Goal: Task Accomplishment & Management: Complete application form

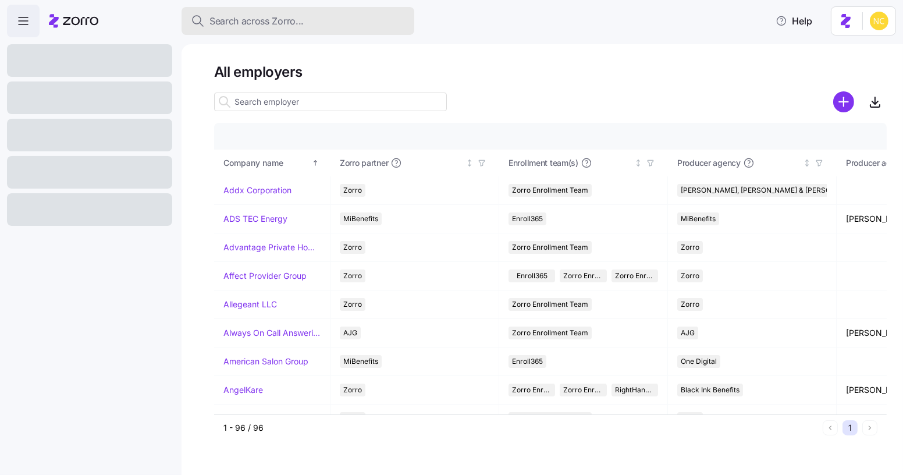
click at [401, 27] on div "Search across Zorro..." at bounding box center [298, 21] width 214 height 15
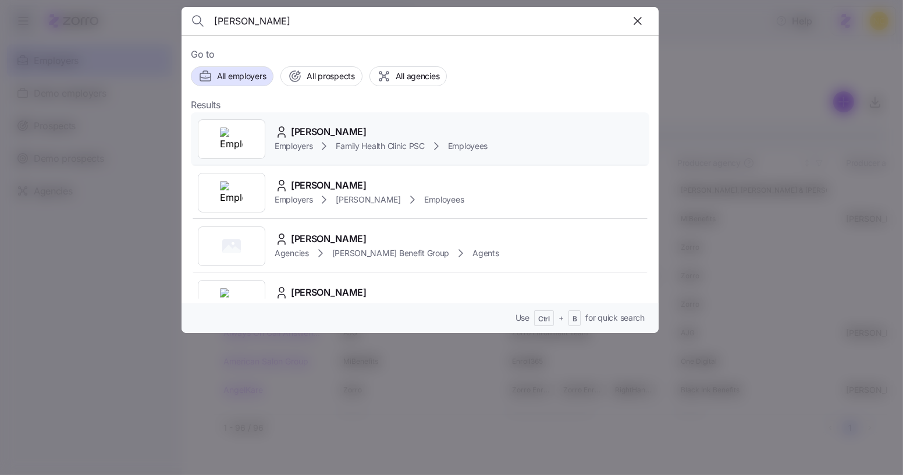
type input "sara hurt"
click at [393, 122] on div "Sara Hurt Employers Family Health Clinic PSC Employees" at bounding box center [420, 139] width 458 height 54
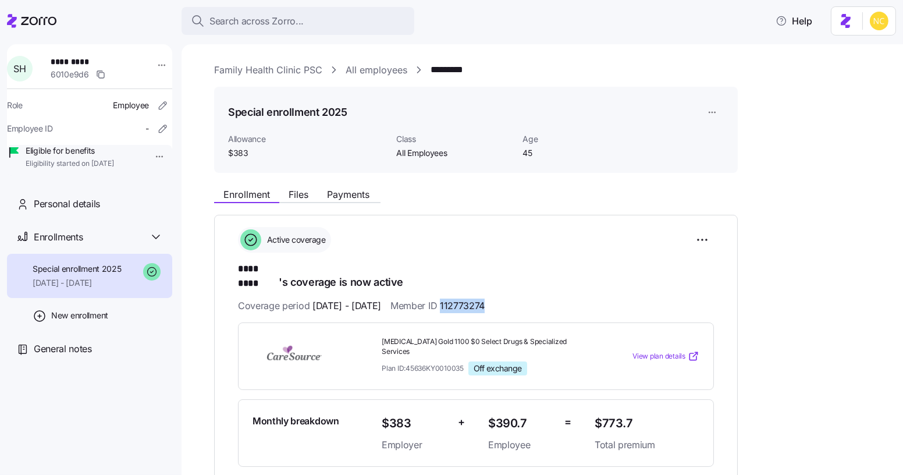
drag, startPoint x: 520, startPoint y: 294, endPoint x: 472, endPoint y: 296, distance: 47.7
click at [472, 298] on div "Coverage period 01/01/2025 - 12/31/2025 Member ID 112773274" at bounding box center [476, 305] width 476 height 15
copy span "112773274"
click at [362, 25] on div "Search across Zorro..." at bounding box center [298, 21] width 214 height 15
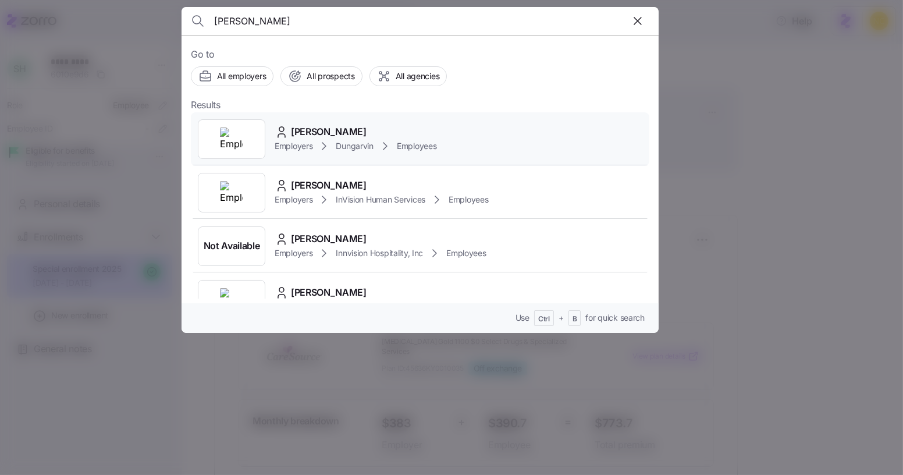
type input "stanley adu"
click at [366, 126] on span "Stanley Adu Gyamfi" at bounding box center [329, 131] width 76 height 15
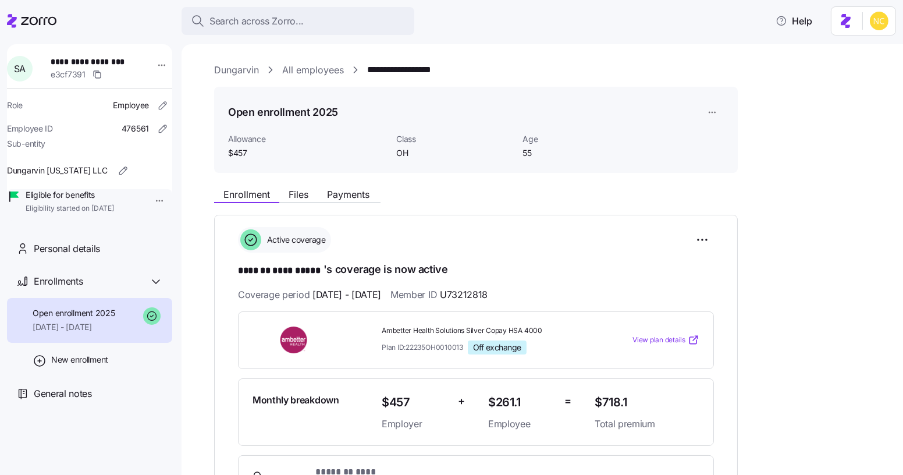
click at [534, 307] on div "**********" at bounding box center [476, 364] width 476 height 275
drag, startPoint x: 523, startPoint y: 289, endPoint x: 476, endPoint y: 288, distance: 46.5
click at [476, 288] on div "Coverage period 09/01/2025 - 12/31/2025 Member ID U73212818" at bounding box center [476, 294] width 476 height 15
copy span "U73212818"
click at [473, 357] on div "Ambetter Health Solutions Silver Copay HSA 4000 Plan ID: 22235OH0010013 Off exc…" at bounding box center [476, 340] width 476 height 58
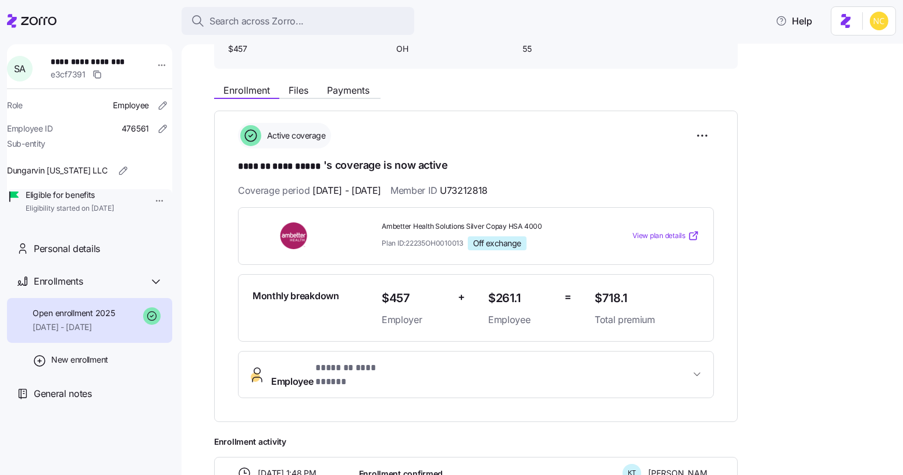
click at [471, 361] on span "**********" at bounding box center [480, 375] width 419 height 28
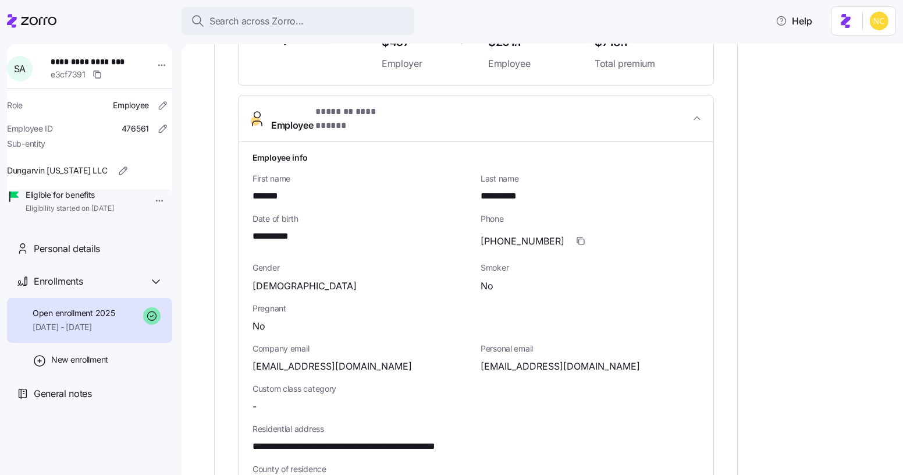
scroll to position [362, 0]
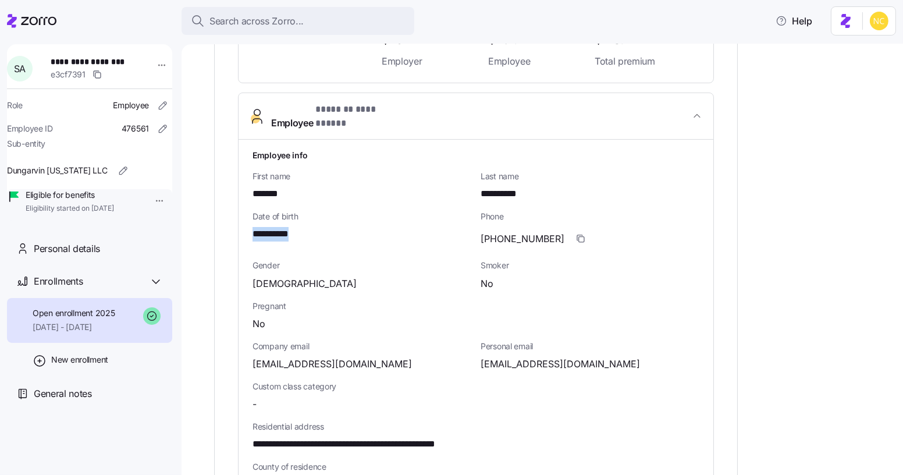
drag, startPoint x: 310, startPoint y: 219, endPoint x: 248, endPoint y: 216, distance: 62.3
click at [248, 216] on div "**********" at bounding box center [475, 436] width 475 height 592
copy span "**********"
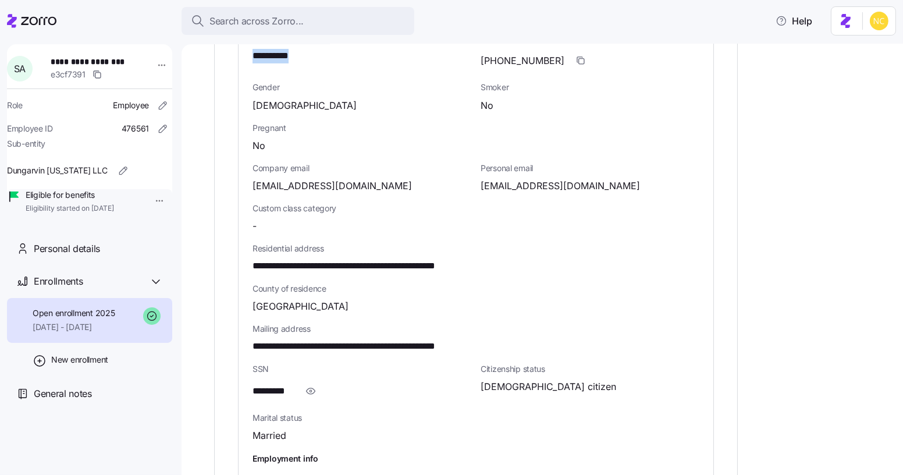
scroll to position [541, 0]
drag, startPoint x: 426, startPoint y: 254, endPoint x: 449, endPoint y: 256, distance: 22.8
click at [449, 258] on span "**********" at bounding box center [377, 265] width 250 height 15
copy span "*****"
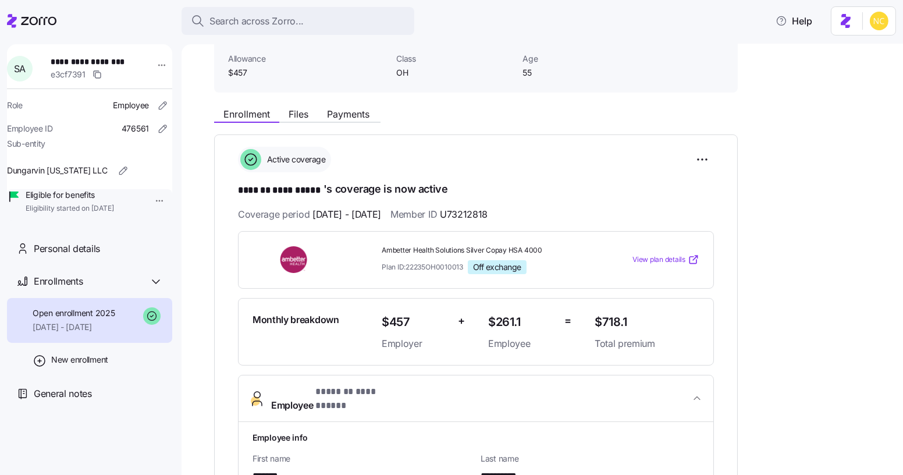
scroll to position [81, 0]
click at [354, 377] on button "**********" at bounding box center [475, 398] width 475 height 47
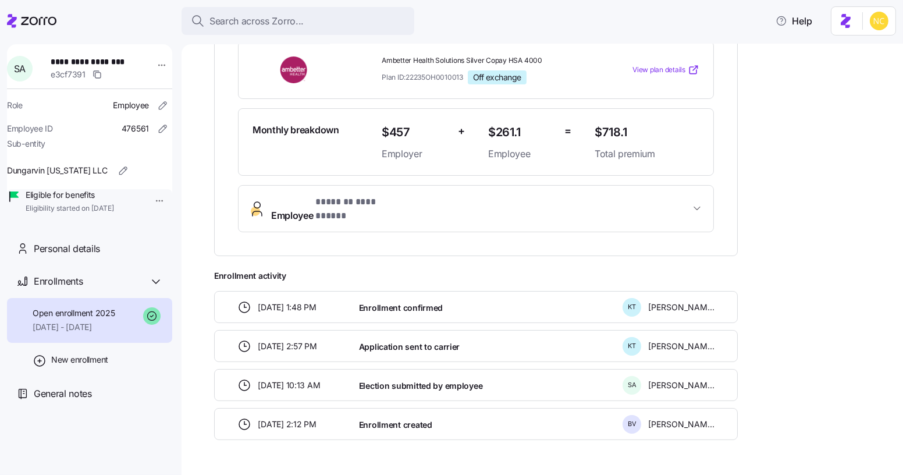
scroll to position [270, 0]
click at [364, 207] on button "**********" at bounding box center [475, 208] width 475 height 47
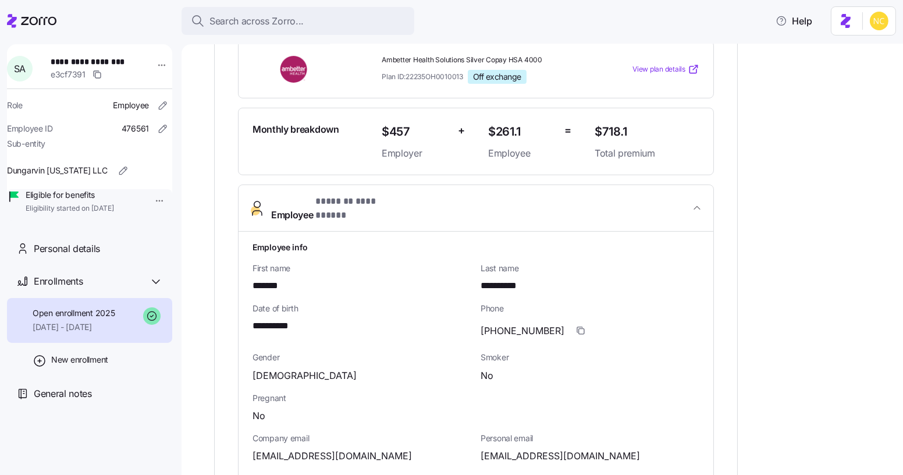
click at [302, 322] on div "**********" at bounding box center [362, 322] width 228 height 49
drag, startPoint x: 302, startPoint y: 317, endPoint x: 252, endPoint y: 312, distance: 50.8
click at [252, 319] on div "**********" at bounding box center [361, 326] width 219 height 15
copy span "**********"
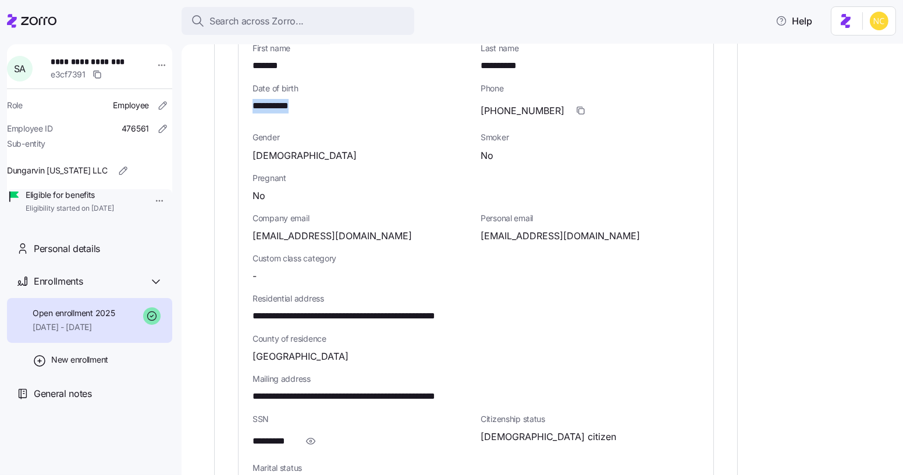
scroll to position [490, 0]
drag, startPoint x: 422, startPoint y: 308, endPoint x: 450, endPoint y: 307, distance: 27.3
click at [450, 309] on span "**********" at bounding box center [377, 316] width 250 height 15
copy span "******"
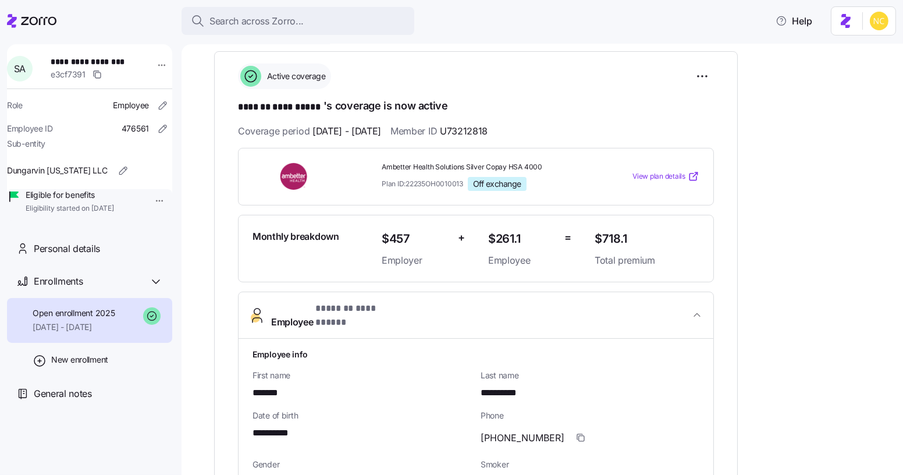
scroll to position [0, 0]
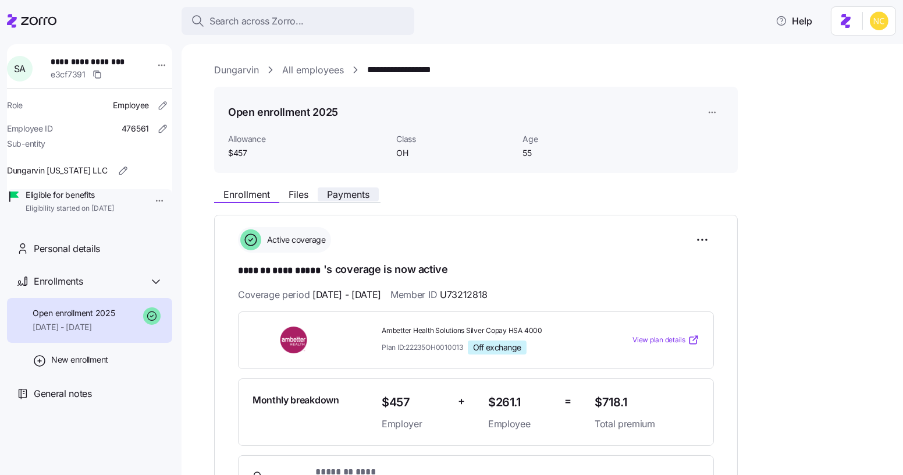
click at [341, 198] on span "Payments" at bounding box center [348, 194] width 42 height 9
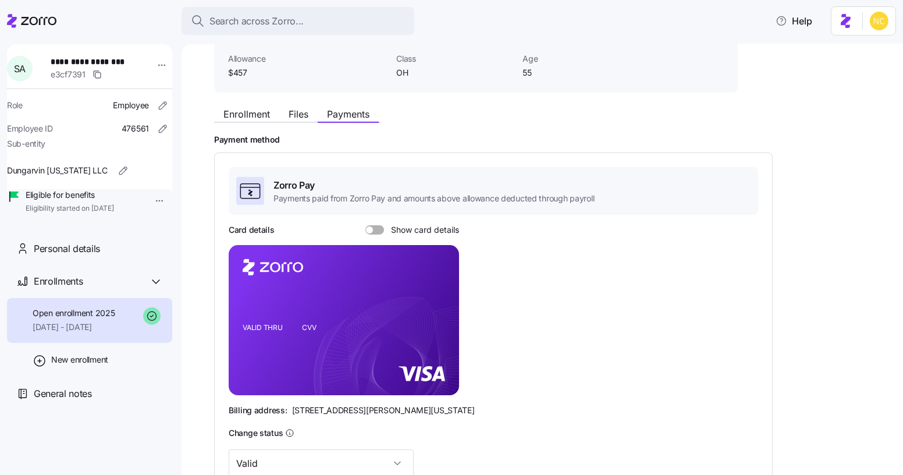
scroll to position [188, 0]
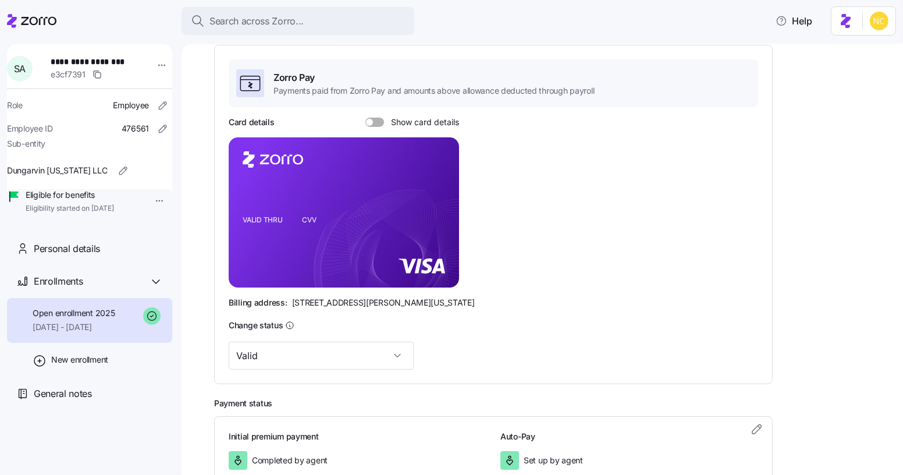
click at [374, 126] on div "Card details Show card details" at bounding box center [344, 122] width 230 height 12
click at [366, 123] on span at bounding box center [369, 122] width 7 height 7
click at [365, 117] on input "Show card details" at bounding box center [365, 117] width 0 height 0
click at [439, 183] on rect at bounding box center [344, 212] width 230 height 150
click at [439, 191] on icon "copy-to-clipboard" at bounding box center [437, 191] width 10 height 10
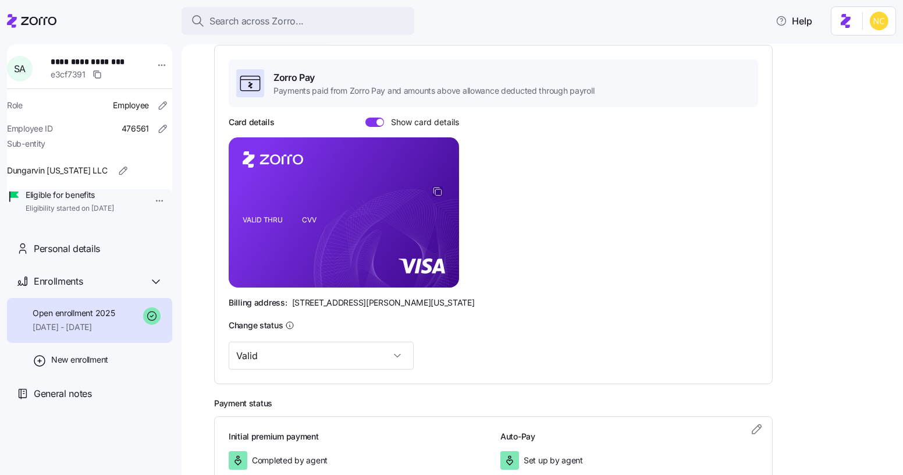
click at [439, 191] on icon "copy-to-clipboard" at bounding box center [437, 191] width 10 height 10
click at [438, 183] on rect at bounding box center [344, 212] width 230 height 150
click at [438, 186] on icon "copy-to-clipboard" at bounding box center [437, 191] width 10 height 10
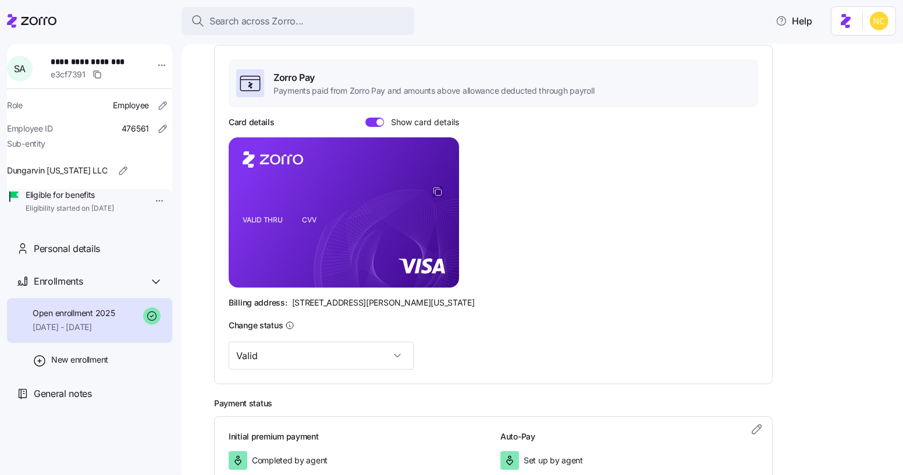
click at [440, 190] on icon "copy-to-clipboard" at bounding box center [437, 191] width 10 height 10
drag, startPoint x: 291, startPoint y: 301, endPoint x: 353, endPoint y: 300, distance: 61.7
click at [353, 300] on span "810 Sharon Drive, Westlake, Ohio 44145" at bounding box center [383, 303] width 183 height 12
copy span "810 Sharon Drive"
drag, startPoint x: 415, startPoint y: 300, endPoint x: 462, endPoint y: 300, distance: 47.1
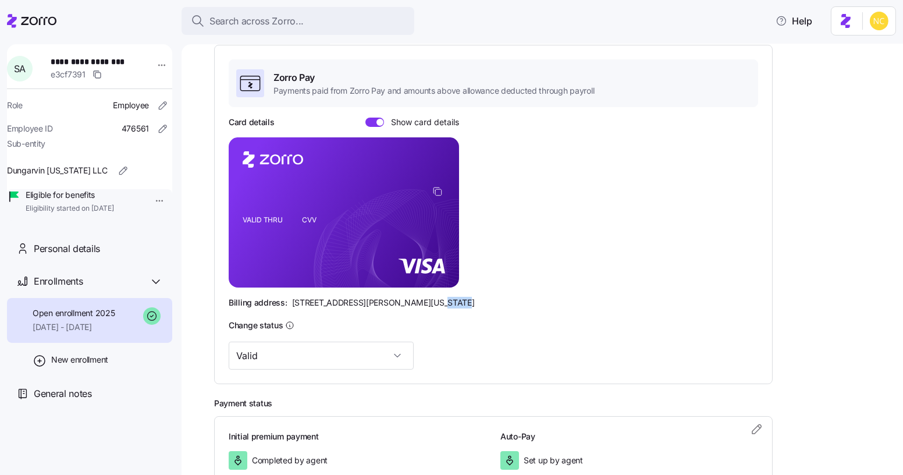
click at [462, 300] on div "Billing address: 810 Sharon Drive, Westlake, Ohio 44145" at bounding box center [493, 303] width 529 height 12
copy span "44145"
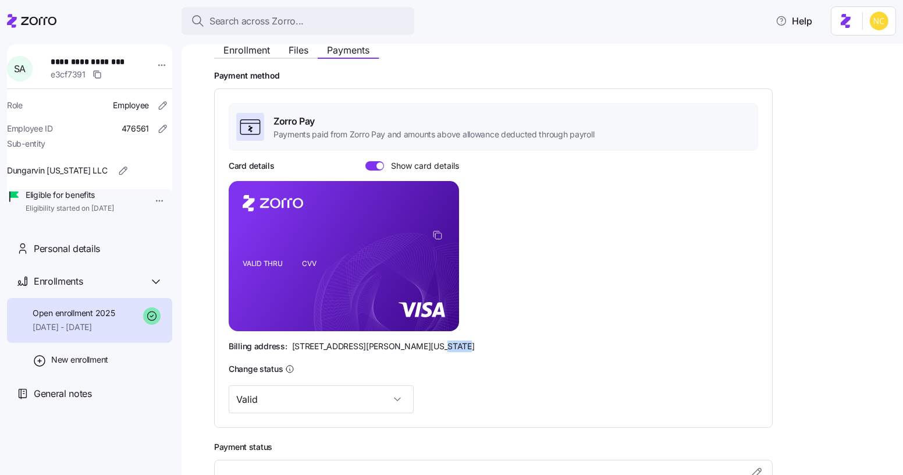
scroll to position [142, 0]
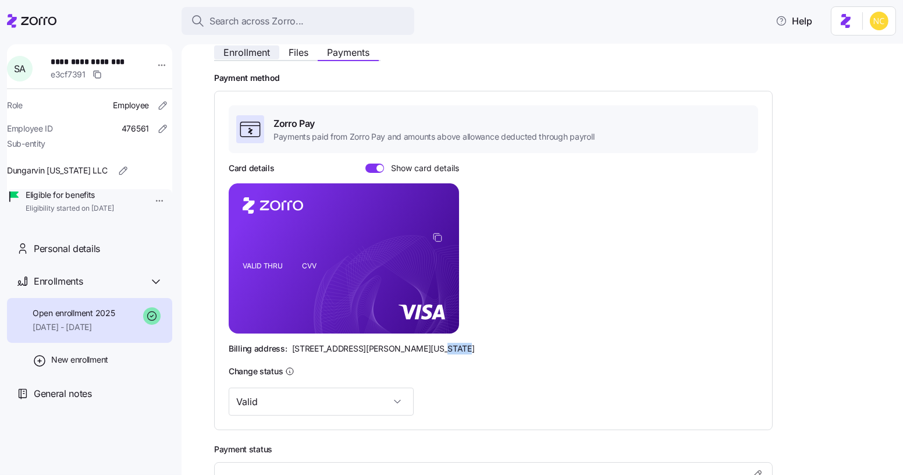
click at [259, 48] on span "Enrollment" at bounding box center [246, 52] width 47 height 9
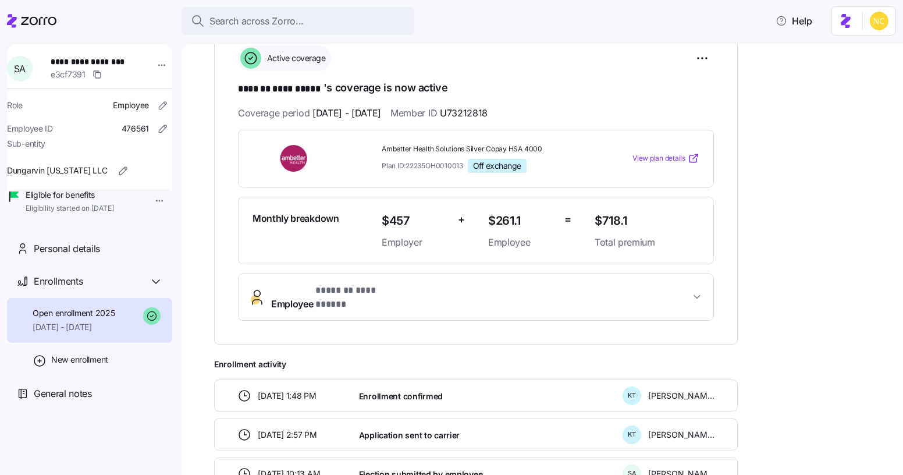
scroll to position [183, 0]
click at [313, 315] on div "**********" at bounding box center [475, 187] width 523 height 311
click at [306, 286] on span "**********" at bounding box center [338, 296] width 134 height 28
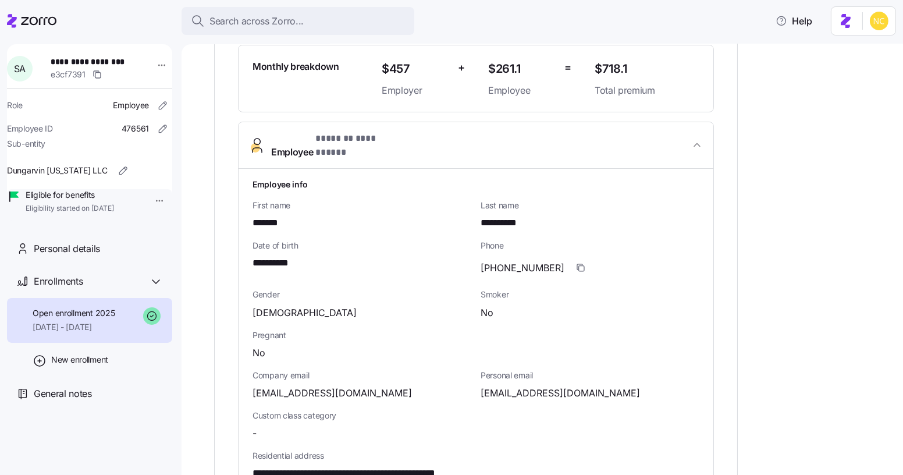
scroll to position [334, 0]
drag, startPoint x: 366, startPoint y: 383, endPoint x: 254, endPoint y: 387, distance: 112.9
click at [254, 387] on div "Company email stadugyamfi@yahoo.com" at bounding box center [362, 384] width 228 height 40
copy span "stadugyamfi@yahoo.com"
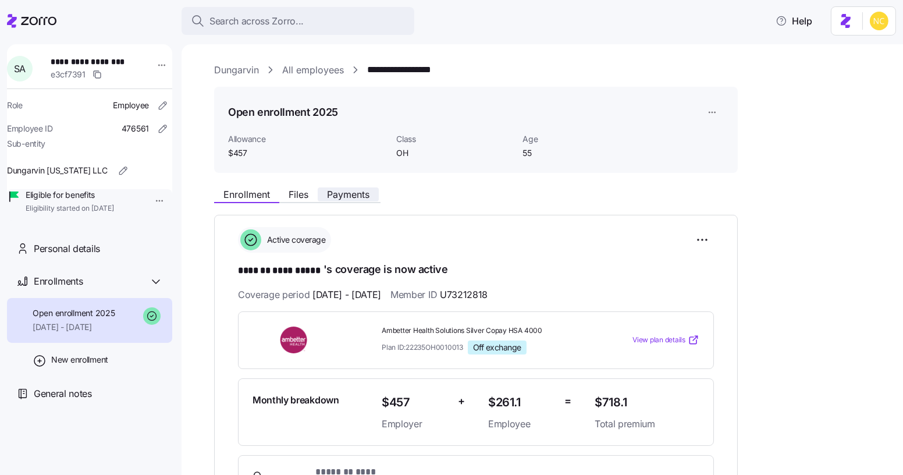
click at [349, 200] on button "Payments" at bounding box center [348, 194] width 61 height 14
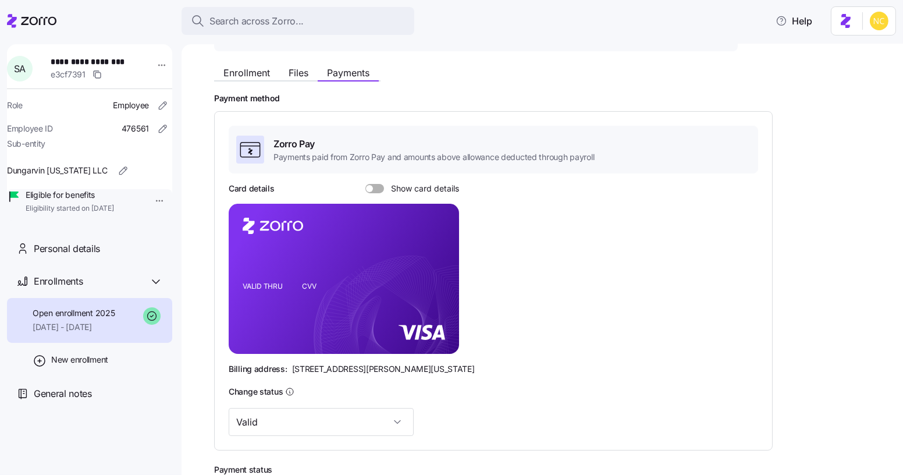
scroll to position [122, 0]
click at [374, 174] on div "Zorro Pay Payments paid from Zorro Pay and amounts above allowance deducted thr…" at bounding box center [493, 280] width 529 height 310
click at [374, 176] on div "Zorro Pay Payments paid from Zorro Pay and amounts above allowance deducted thr…" at bounding box center [493, 280] width 529 height 310
click at [375, 179] on div "Zorro Pay Payments paid from Zorro Pay and amounts above allowance deducted thr…" at bounding box center [493, 280] width 529 height 310
click at [373, 189] on span at bounding box center [379, 187] width 12 height 9
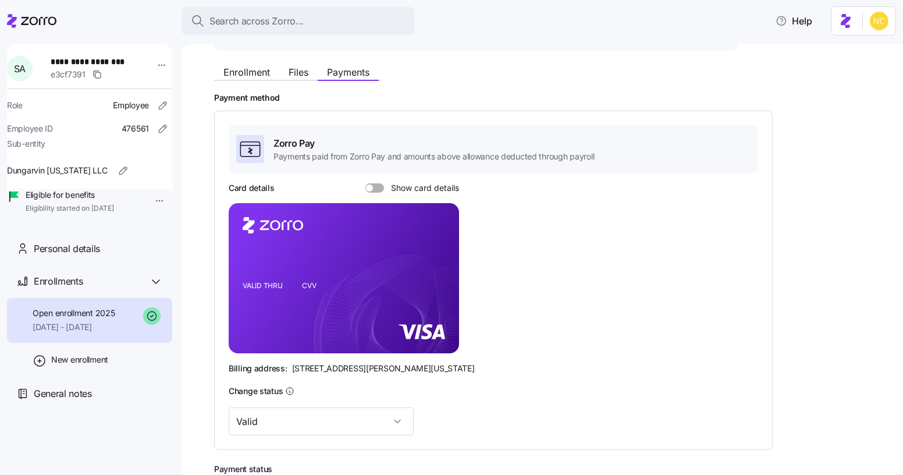
click at [365, 183] on input "Show card details" at bounding box center [365, 183] width 0 height 0
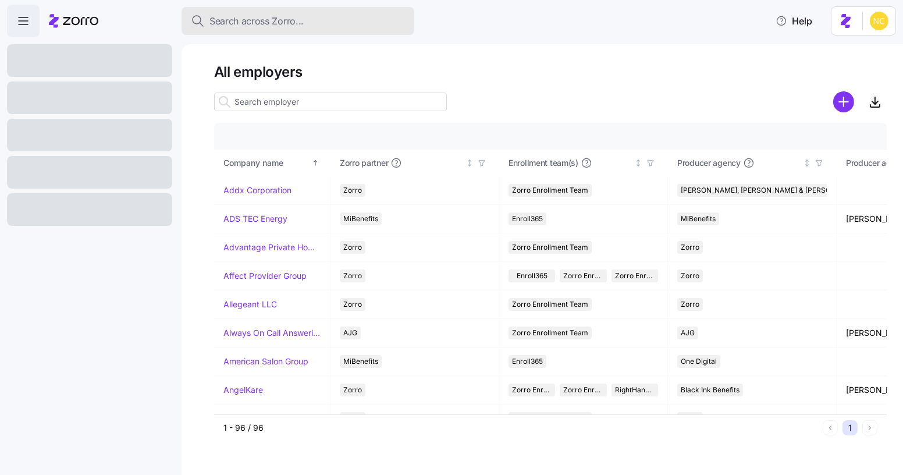
click at [344, 15] on div "Search across Zorro..." at bounding box center [298, 21] width 214 height 15
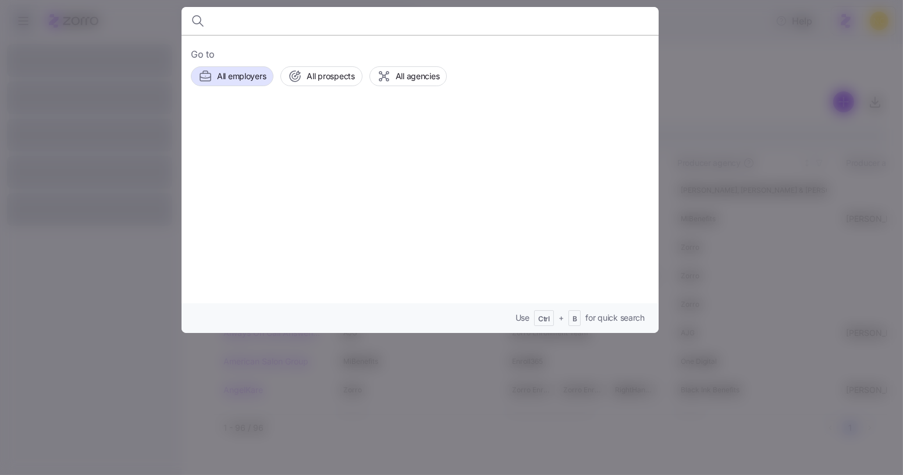
click at [462, 316] on div "Use Ctrl + B for quick search" at bounding box center [419, 318] width 477 height 30
click at [469, 350] on div at bounding box center [451, 237] width 903 height 475
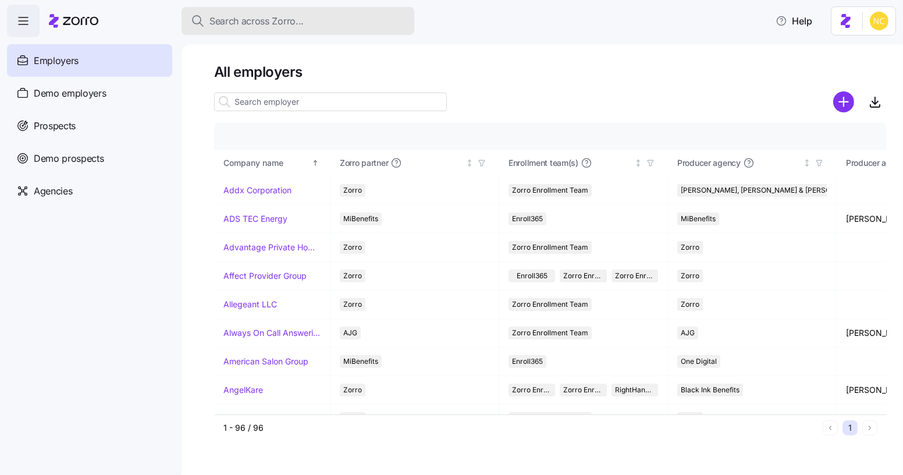
click at [301, 28] on button "Search across Zorro..." at bounding box center [297, 21] width 233 height 28
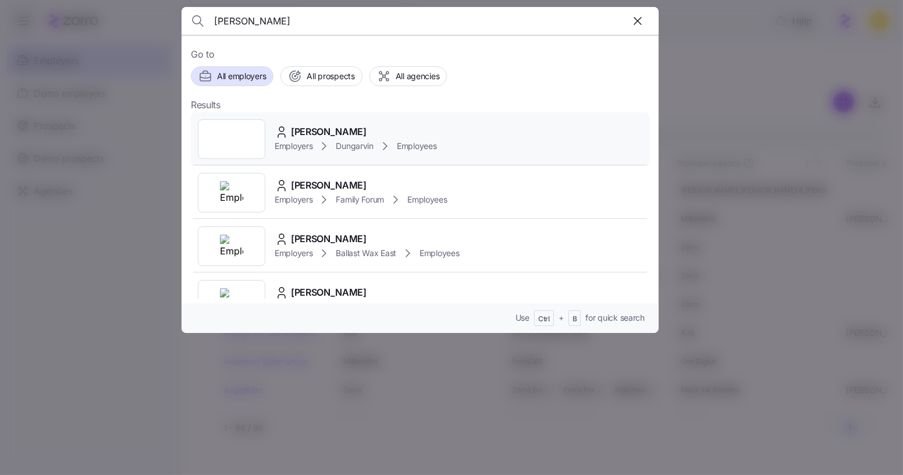
type input "clara arai"
click at [308, 133] on span "Clara Arai" at bounding box center [329, 131] width 76 height 15
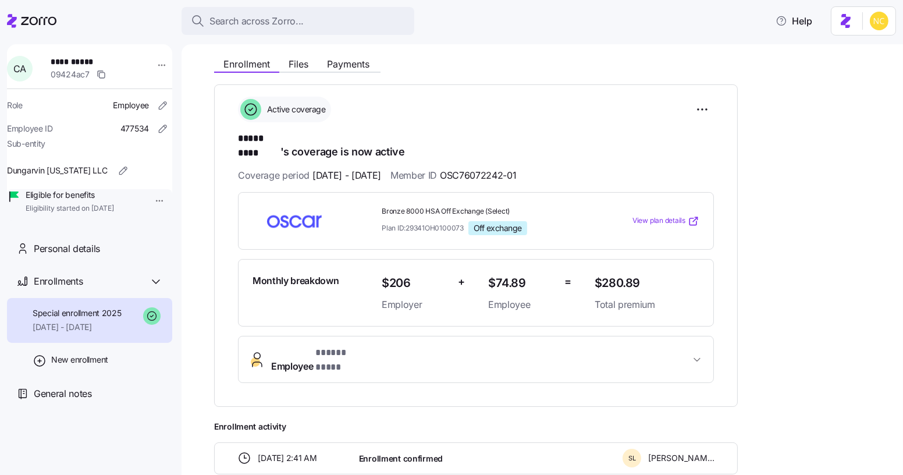
scroll to position [184, 0]
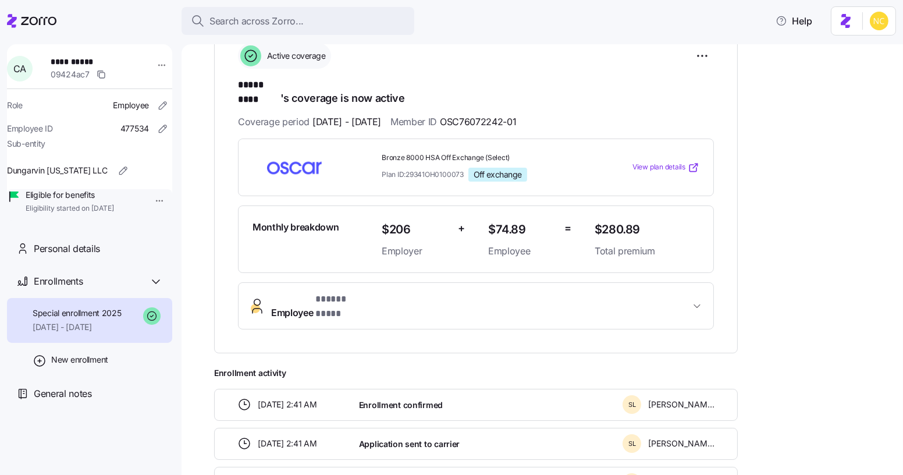
click at [352, 292] on span "* ***** **** *" at bounding box center [339, 299] width 48 height 15
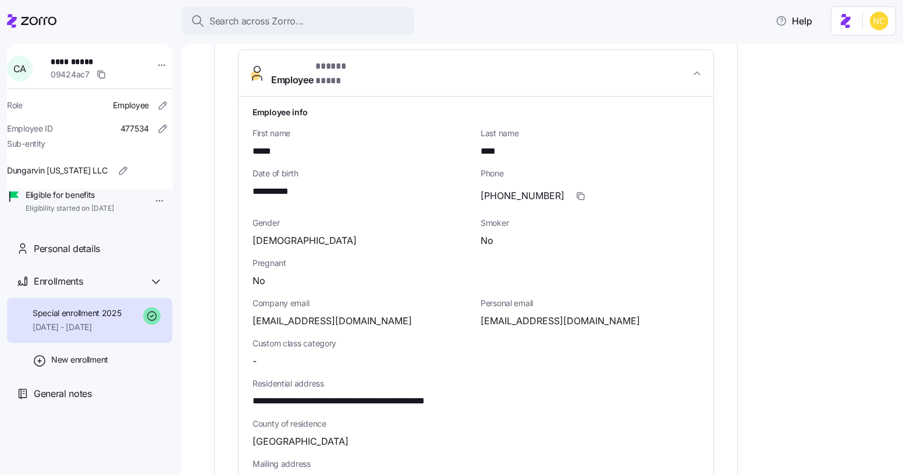
scroll to position [418, 0]
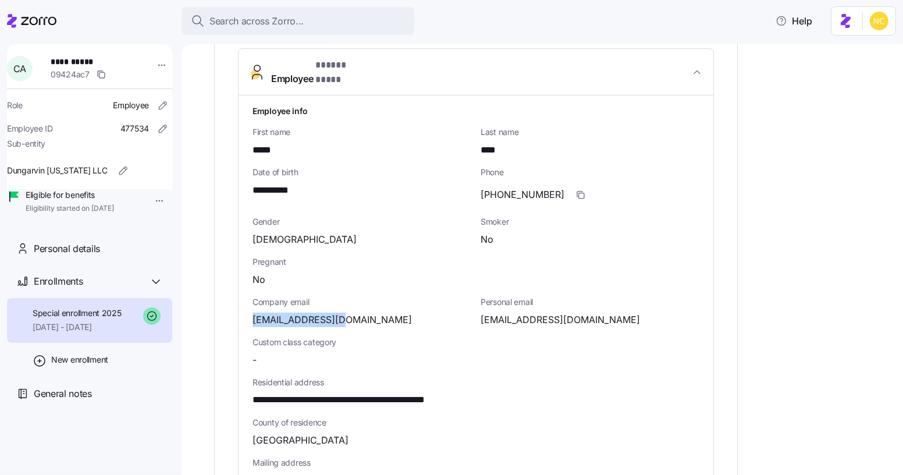
drag, startPoint x: 343, startPoint y: 299, endPoint x: 220, endPoint y: 300, distance: 122.7
click at [220, 300] on div "**********" at bounding box center [475, 254] width 523 height 915
copy span "clarayoko@aol.com"
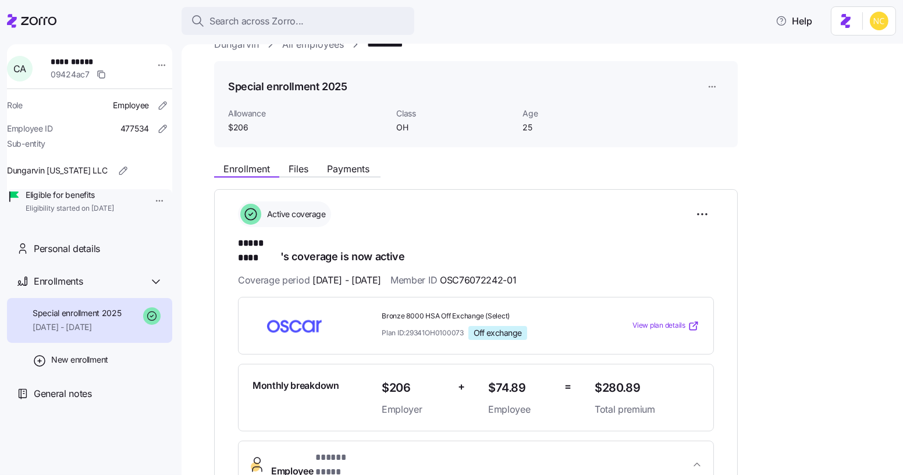
scroll to position [0, 0]
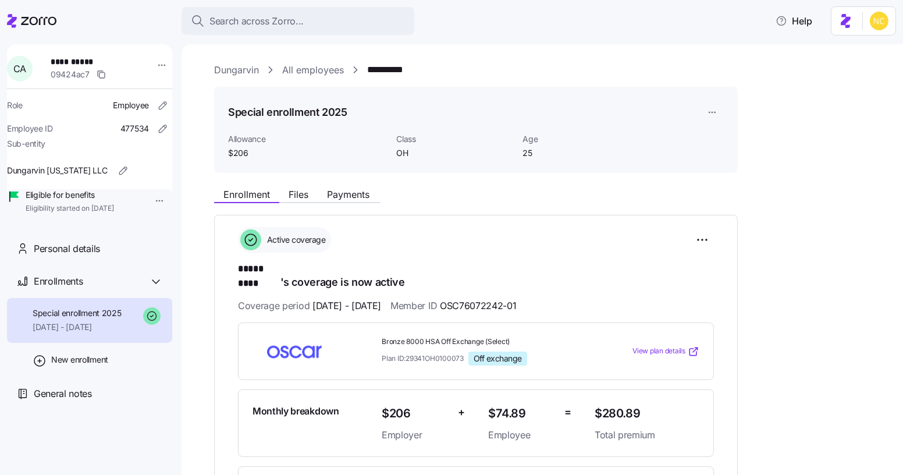
click at [231, 64] on link "Dungarvin" at bounding box center [236, 70] width 45 height 15
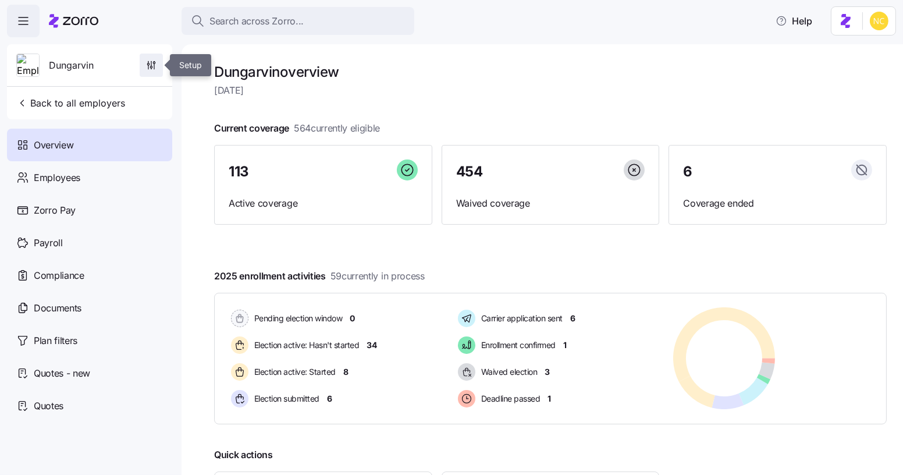
click at [157, 65] on span "button" at bounding box center [151, 65] width 22 height 22
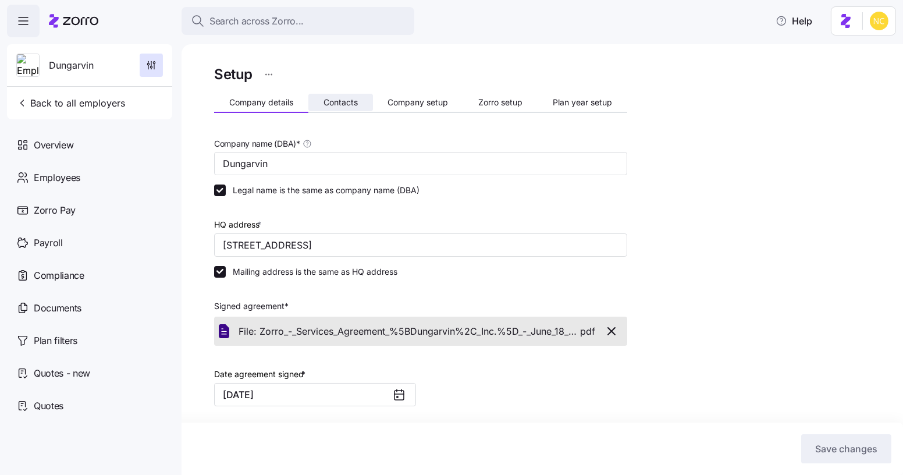
click at [339, 108] on button "Contacts" at bounding box center [340, 102] width 65 height 17
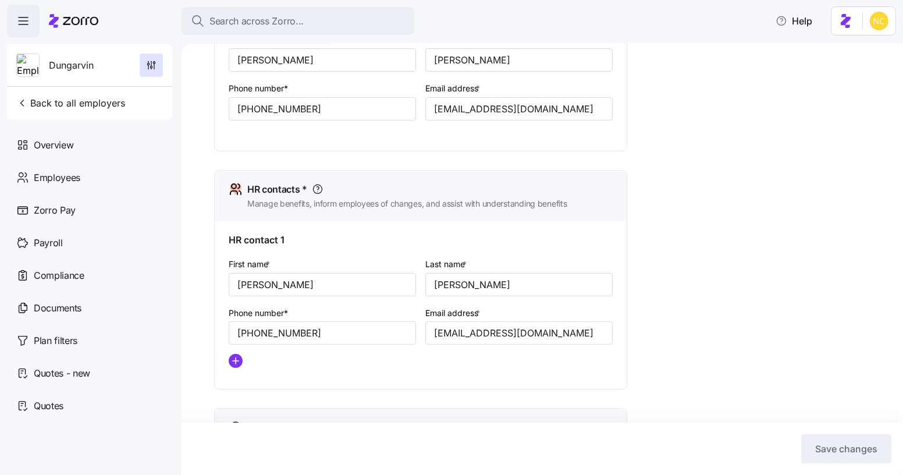
scroll to position [416, 0]
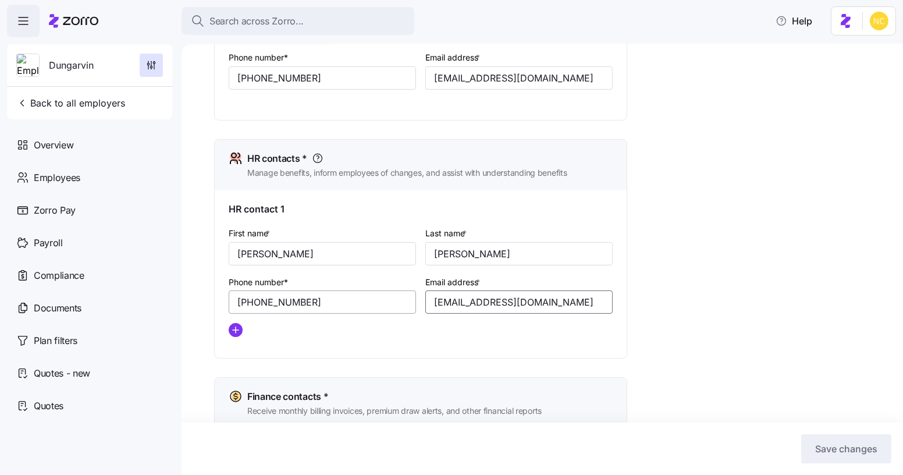
drag, startPoint x: 582, startPoint y: 313, endPoint x: 415, endPoint y: 297, distance: 168.3
click at [415, 297] on div "First name * Shelby Last name * Simpson Phone number* (651) 789-5938 Email addr…" at bounding box center [420, 286] width 393 height 130
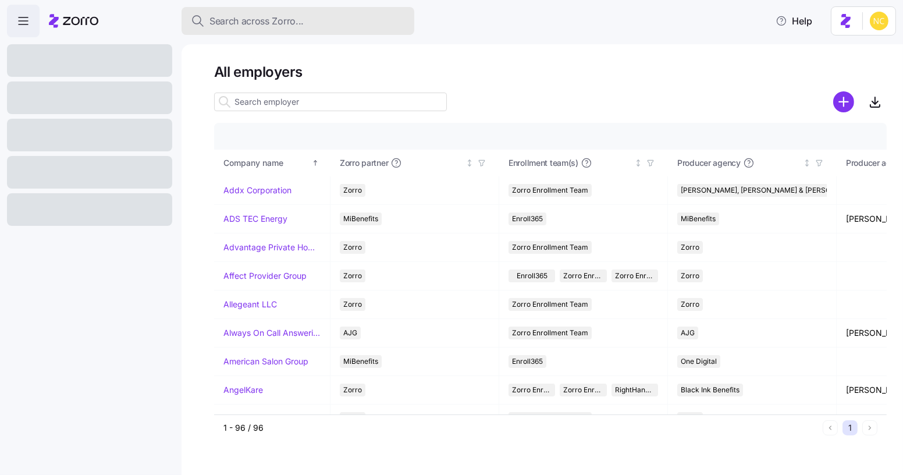
click at [296, 14] on span "Search across Zorro..." at bounding box center [256, 21] width 94 height 15
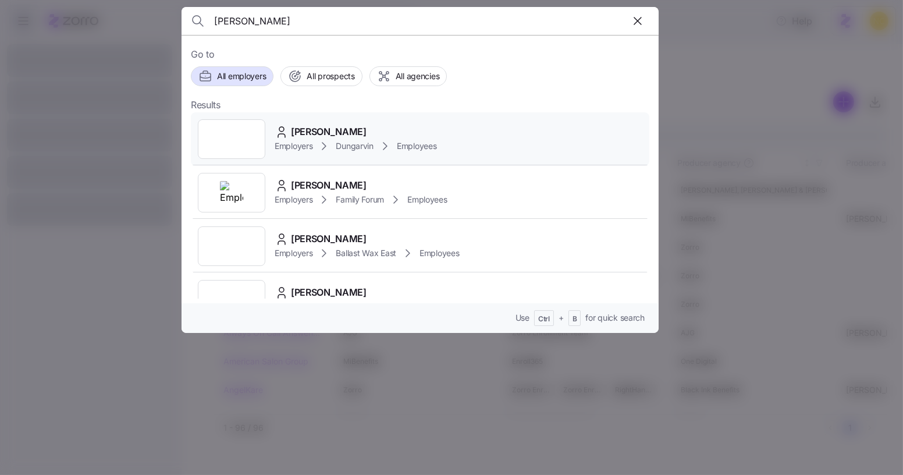
type input "clara"
click at [303, 128] on span "Clara Arai" at bounding box center [329, 131] width 76 height 15
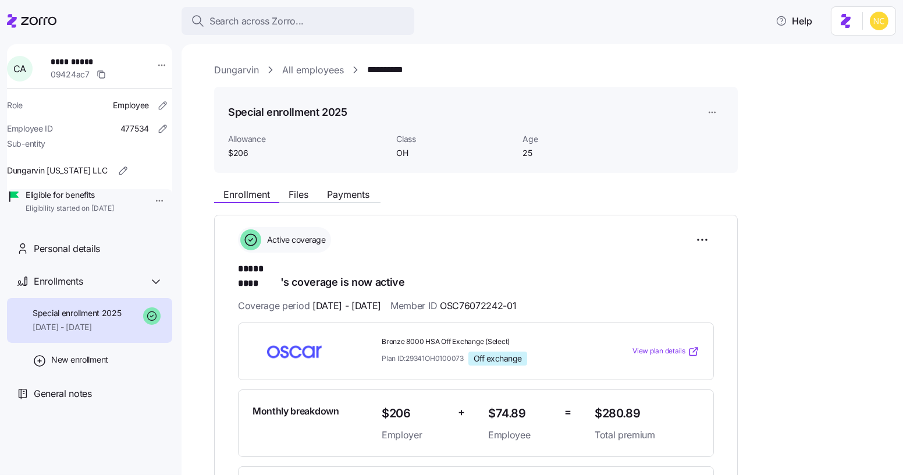
click at [225, 90] on div "Special enrollment 2025 Allowance $206 Class OH Age 25" at bounding box center [475, 130] width 523 height 87
click at [240, 69] on link "Dungarvin" at bounding box center [236, 70] width 45 height 15
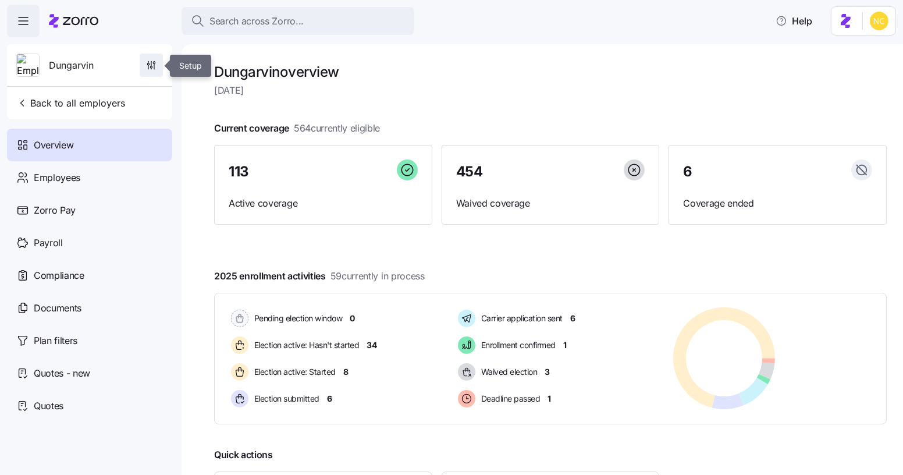
click at [154, 62] on icon "button" at bounding box center [151, 65] width 12 height 12
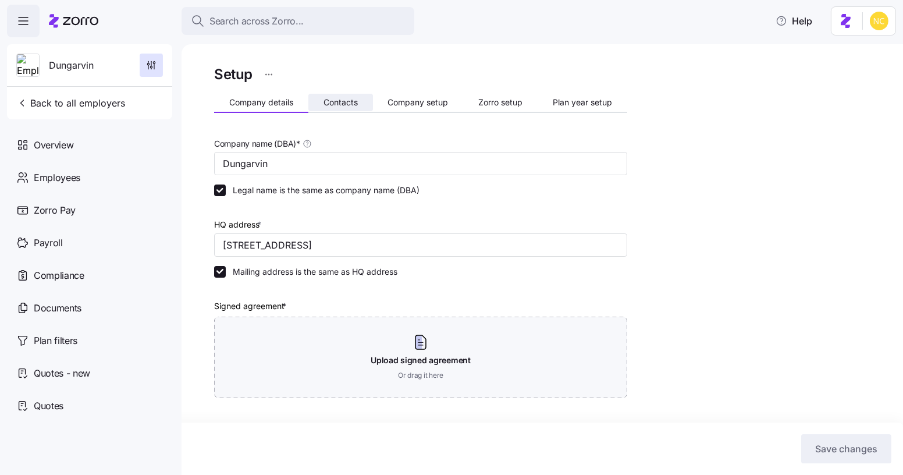
click at [356, 101] on span "Contacts" at bounding box center [340, 102] width 34 height 8
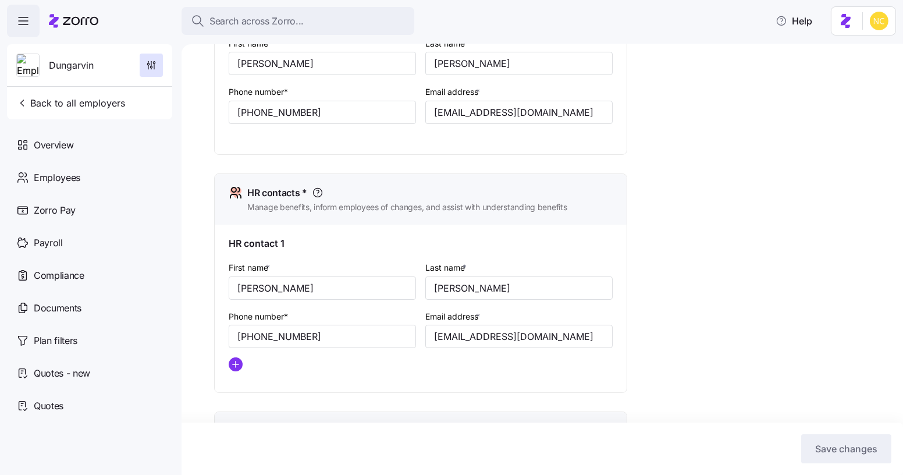
scroll to position [387, 0]
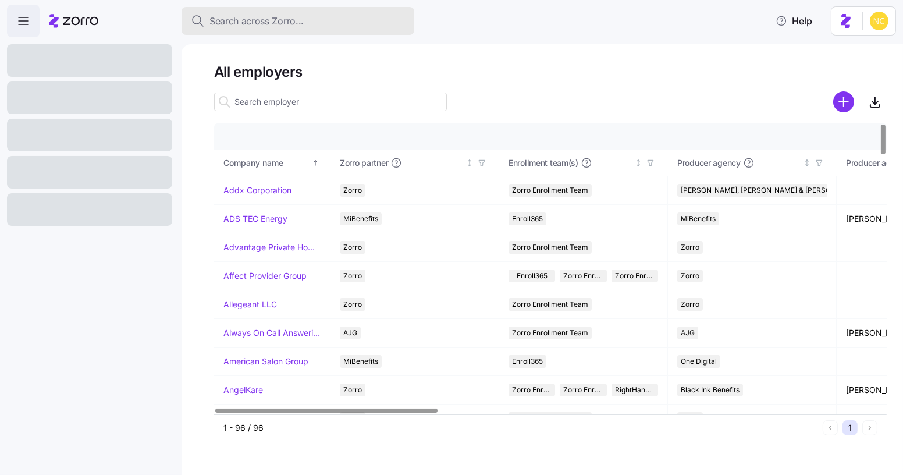
click at [337, 16] on div "Search across Zorro..." at bounding box center [298, 21] width 214 height 15
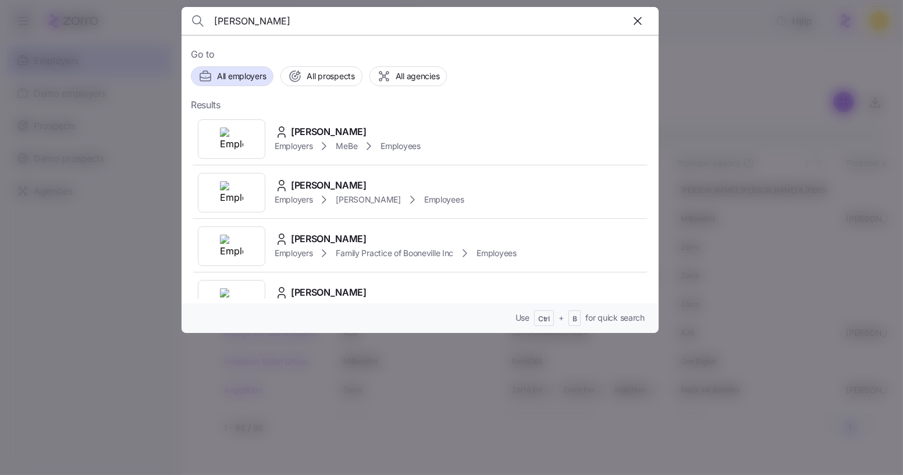
type input "[PERSON_NAME]"
click at [316, 121] on div "[PERSON_NAME] Employers MeBe Employees" at bounding box center [420, 139] width 458 height 54
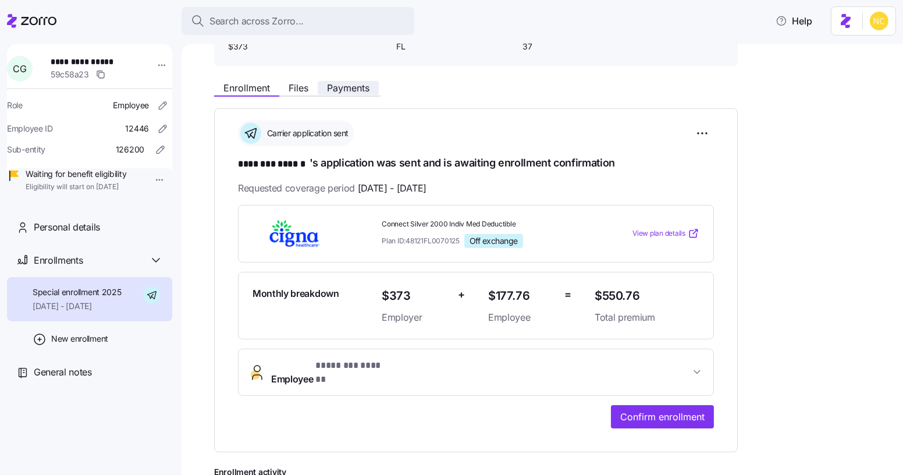
scroll to position [105, 0]
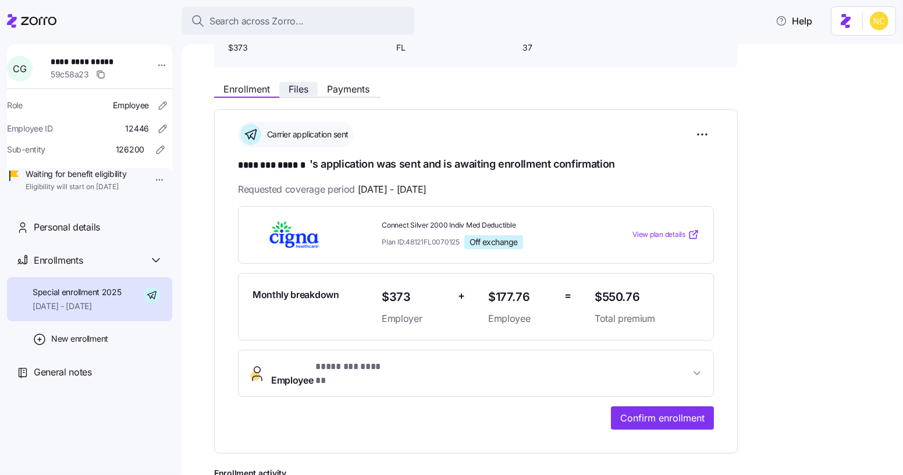
click at [313, 84] on button "Files" at bounding box center [298, 89] width 38 height 14
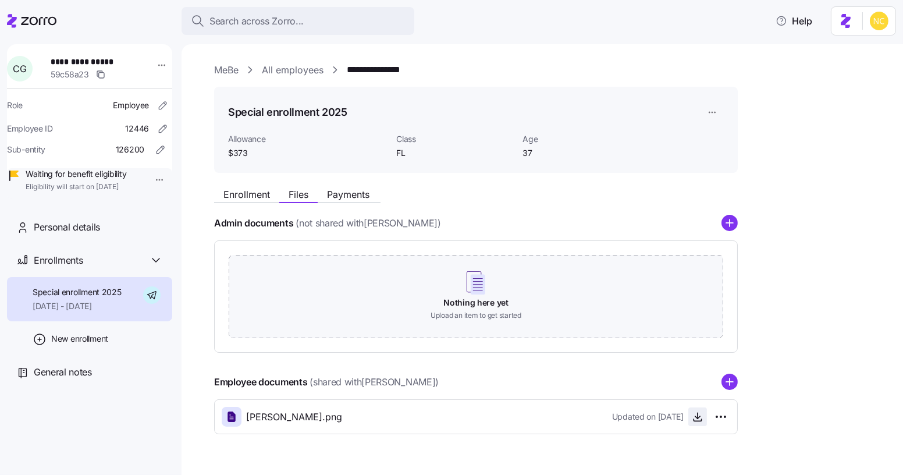
click at [698, 417] on icon "button" at bounding box center [697, 417] width 5 height 2
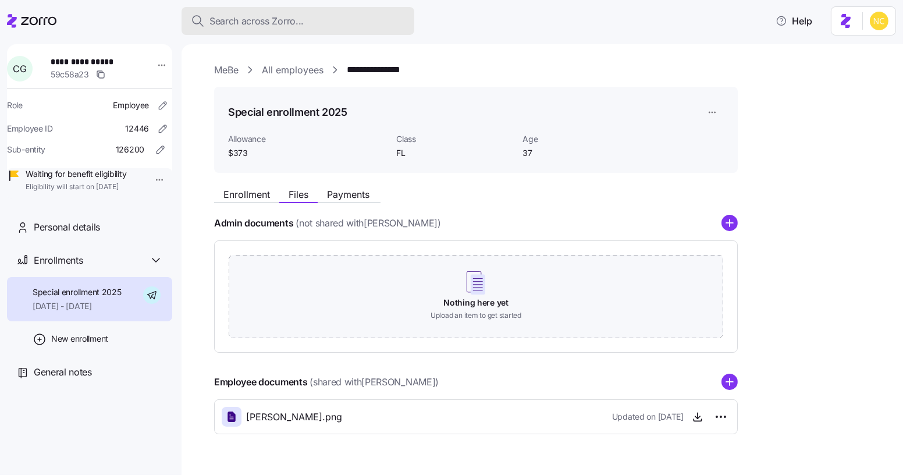
click at [238, 13] on button "Search across Zorro..." at bounding box center [297, 21] width 233 height 28
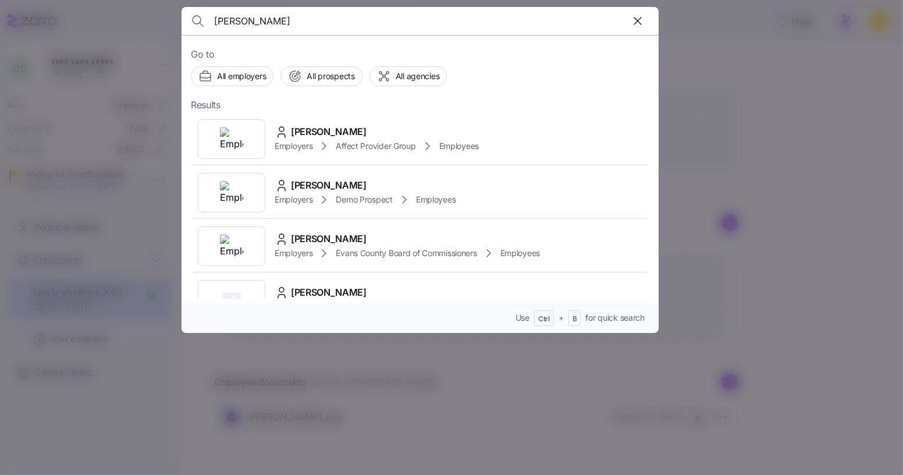
type input "justin hampton"
click at [382, 126] on div "Justin Hampton" at bounding box center [376, 131] width 204 height 15
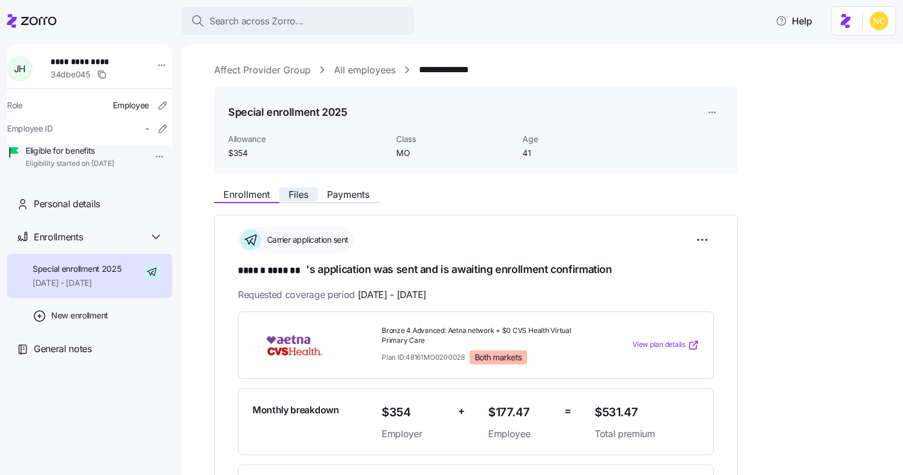
click at [295, 199] on span "Files" at bounding box center [298, 194] width 20 height 9
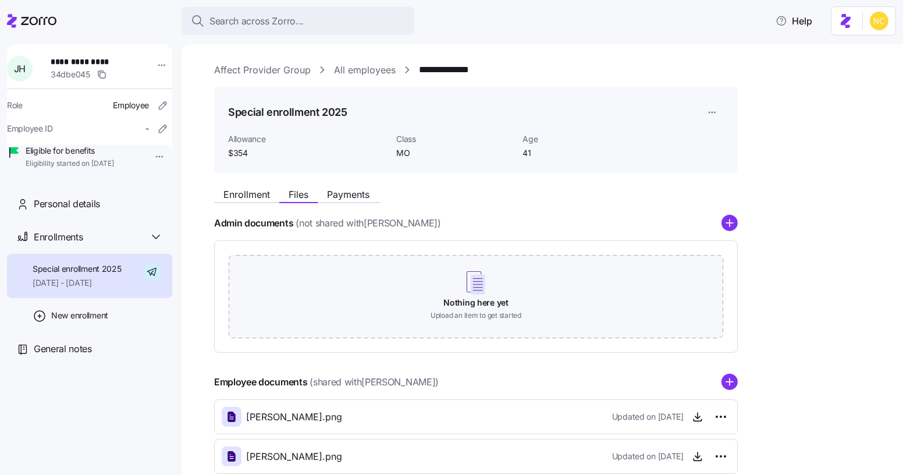
scroll to position [67, 0]
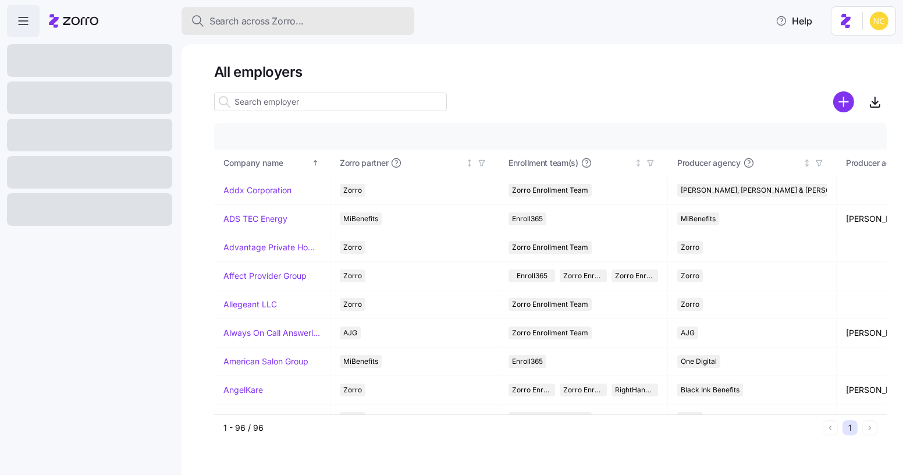
click at [291, 30] on button "Search across Zorro..." at bounding box center [297, 21] width 233 height 28
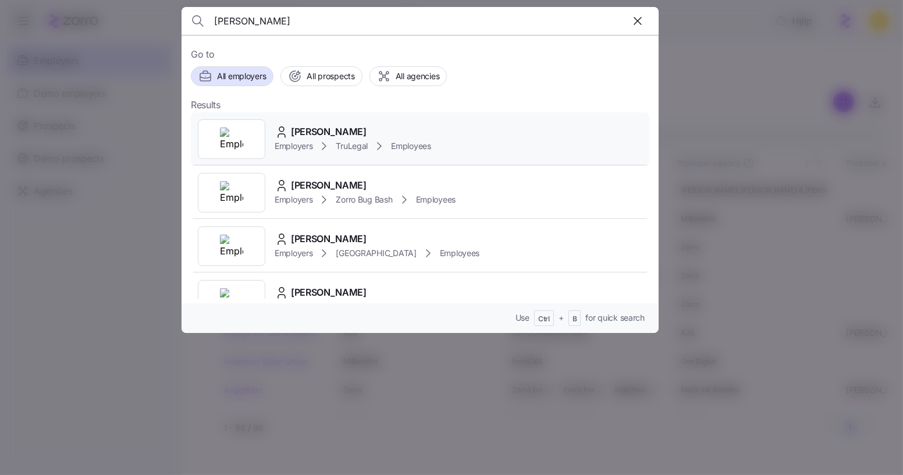
type input "[PERSON_NAME]"
click at [366, 122] on div "[PERSON_NAME] Employers TruLegal Employees" at bounding box center [420, 139] width 458 height 54
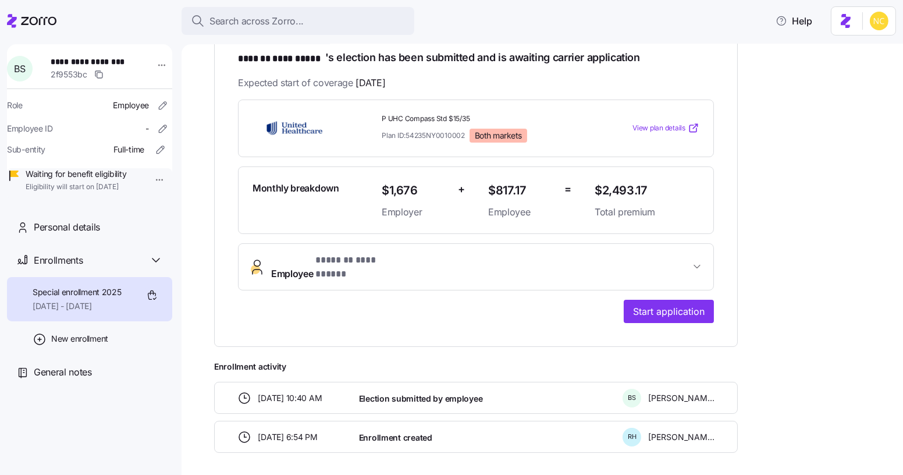
scroll to position [210, 0]
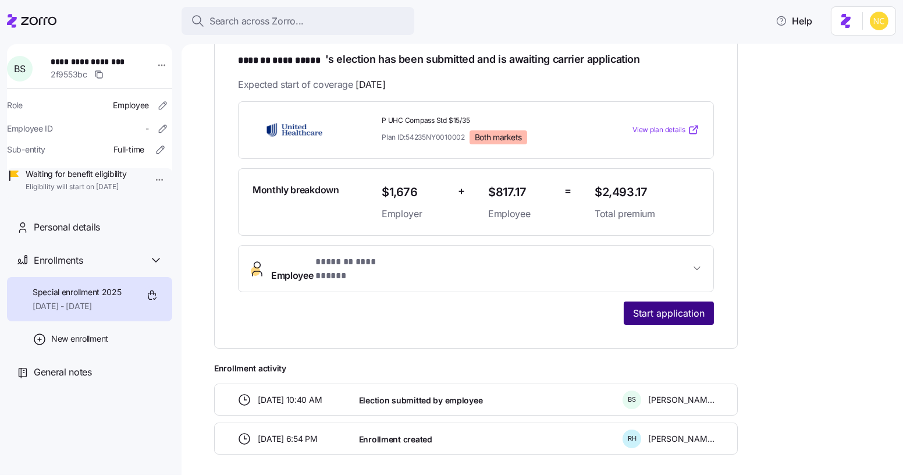
click at [672, 306] on span "Start application" at bounding box center [669, 313] width 72 height 14
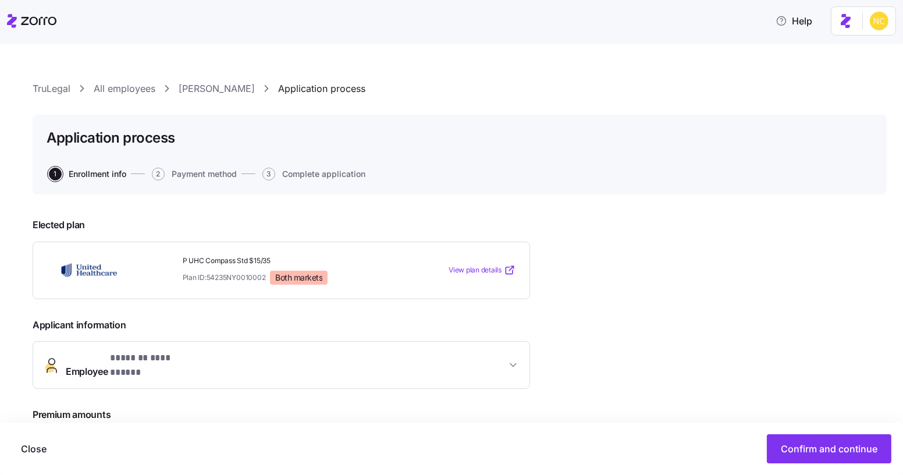
scroll to position [177, 0]
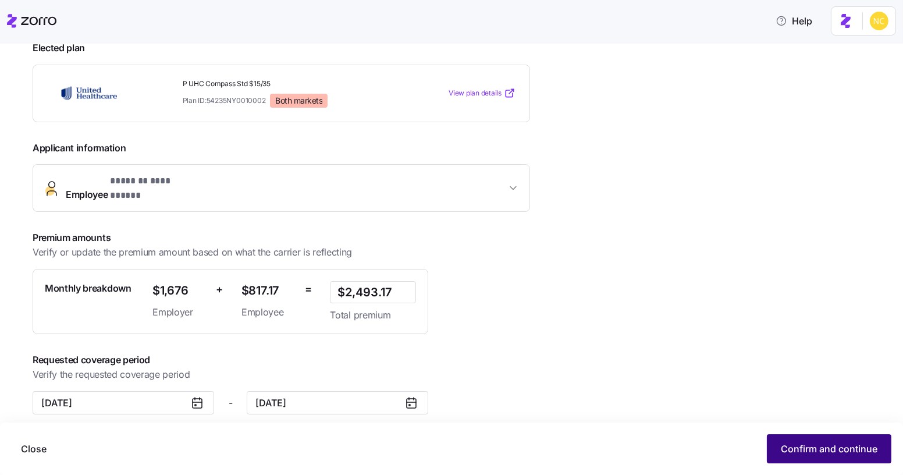
click at [793, 454] on span "Confirm and continue" at bounding box center [828, 448] width 97 height 14
click at [786, 447] on span "Confirm and continue" at bounding box center [828, 448] width 97 height 14
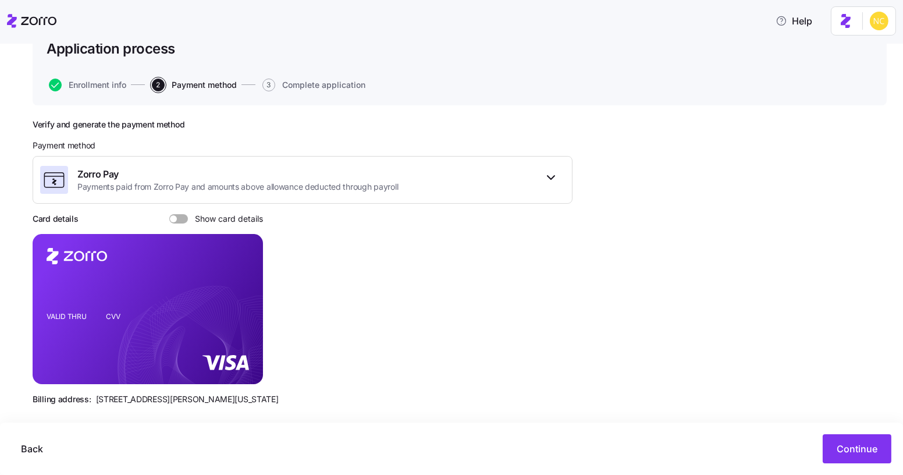
scroll to position [99, 0]
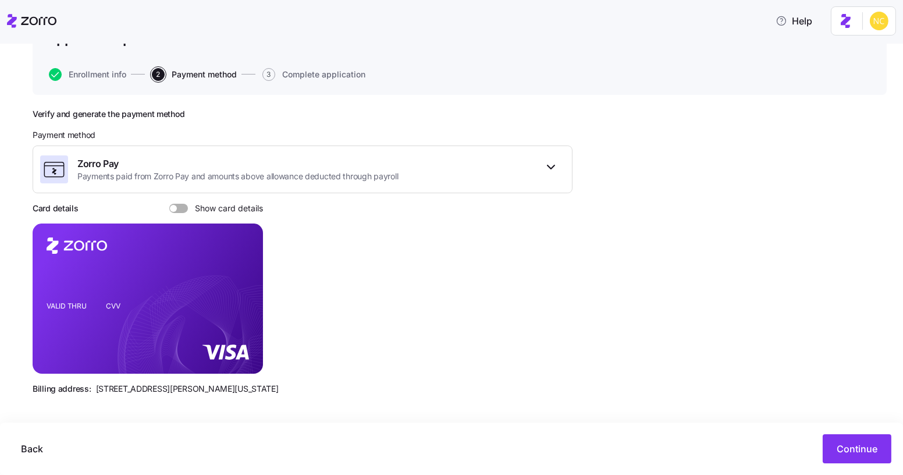
click at [835, 433] on div "Back Continue" at bounding box center [451, 448] width 903 height 52
click at [839, 438] on button "Continue" at bounding box center [856, 448] width 69 height 29
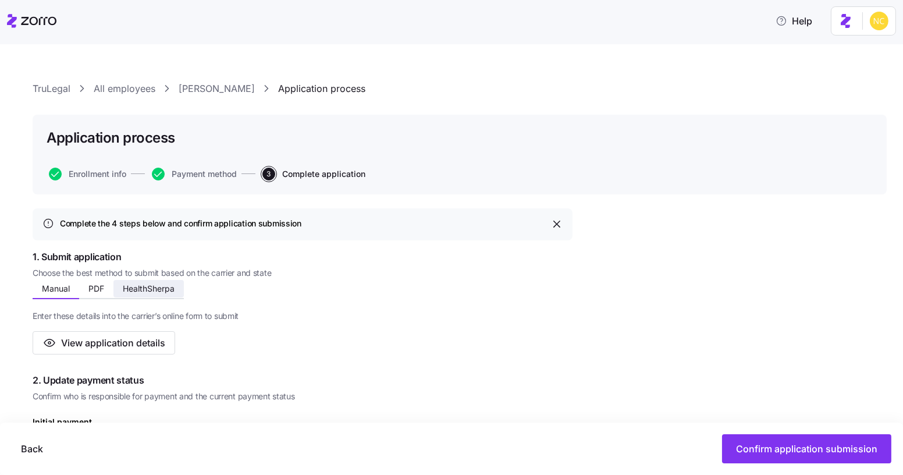
click at [155, 290] on span "HealthSherpa" at bounding box center [149, 288] width 52 height 8
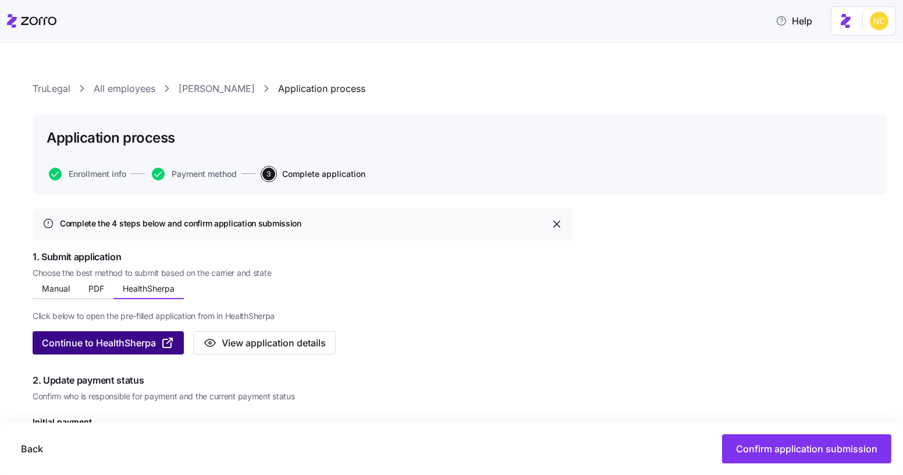
click at [142, 335] on button "Continue to HealthSherpa" at bounding box center [108, 342] width 151 height 23
click at [139, 337] on span "Continue to HealthSherpa" at bounding box center [99, 343] width 114 height 14
click at [151, 343] on span "Continue to HealthSherpa" at bounding box center [99, 343] width 114 height 14
click at [127, 352] on button "Continue to HealthSherpa" at bounding box center [108, 342] width 151 height 23
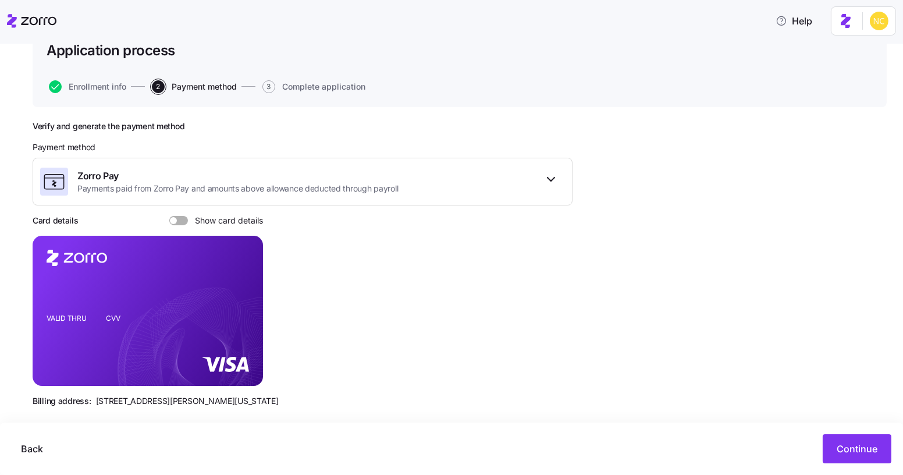
scroll to position [99, 0]
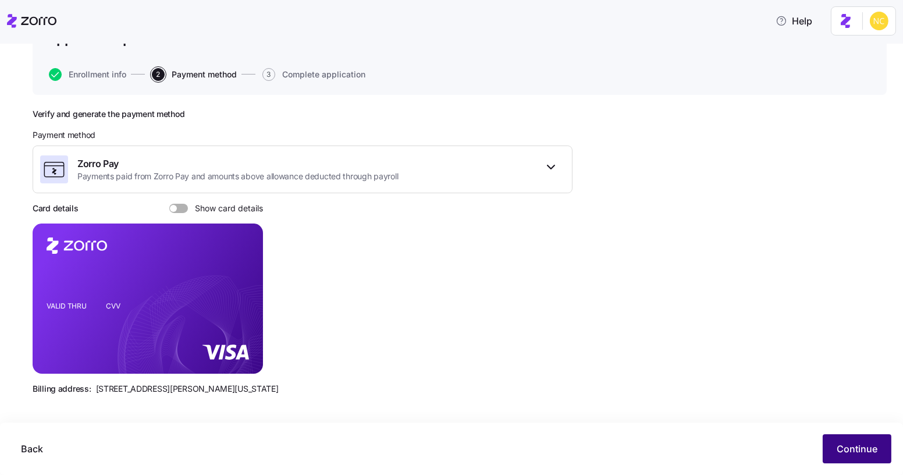
click at [866, 455] on button "Continue" at bounding box center [856, 448] width 69 height 29
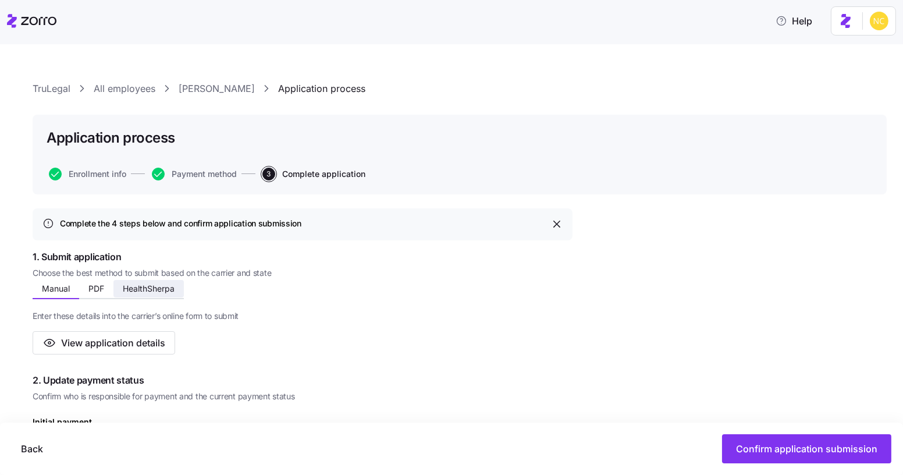
click at [163, 288] on span "HealthSherpa" at bounding box center [149, 288] width 52 height 8
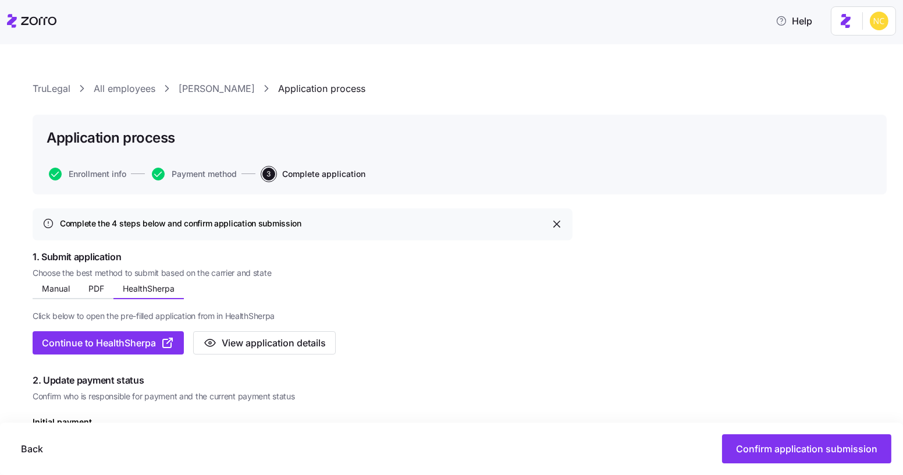
scroll to position [31, 0]
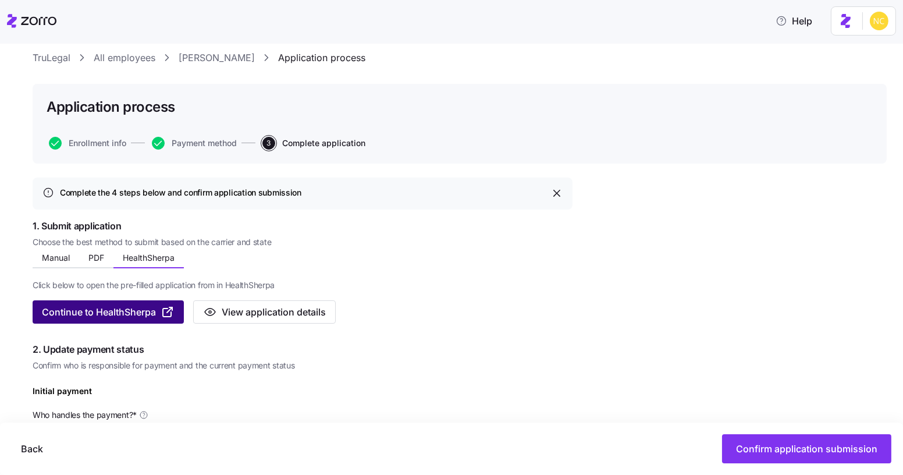
click at [139, 301] on button "Continue to HealthSherpa" at bounding box center [108, 311] width 151 height 23
click at [40, 14] on icon at bounding box center [31, 21] width 49 height 14
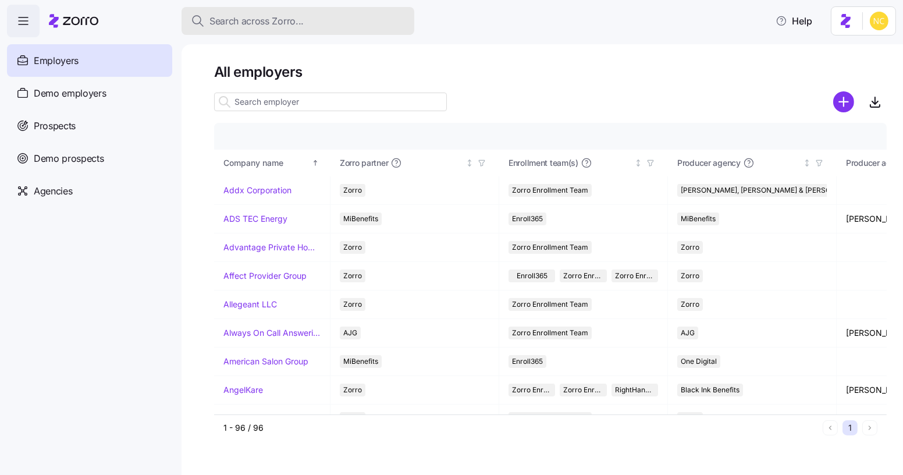
click at [273, 13] on button "Search across Zorro..." at bounding box center [297, 21] width 233 height 28
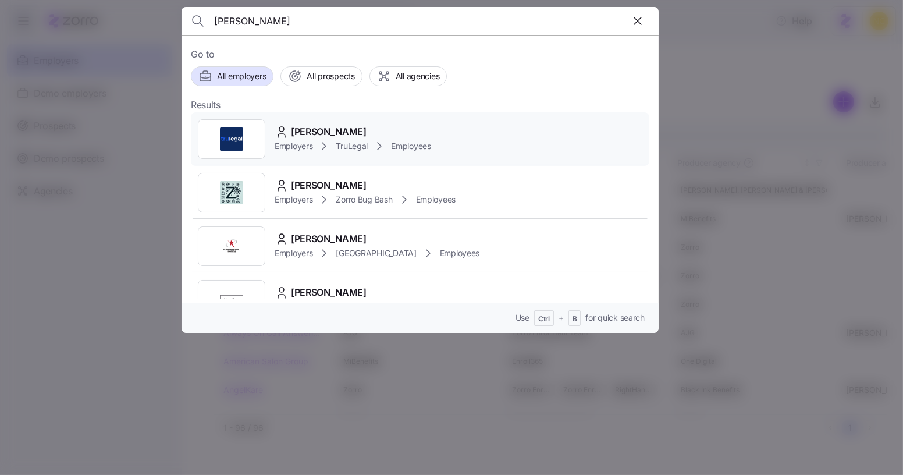
type input "[PERSON_NAME]"
click at [326, 120] on div "Bradley Stephenson Employers TruLegal Employees" at bounding box center [420, 139] width 458 height 54
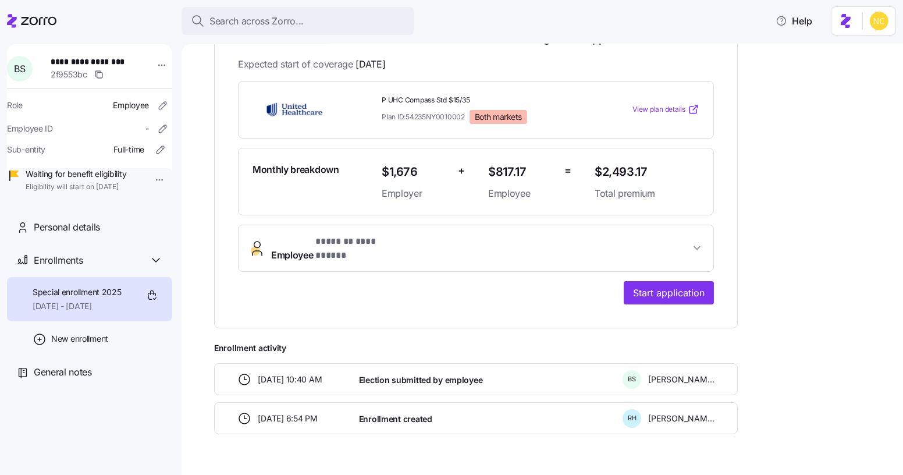
scroll to position [245, 0]
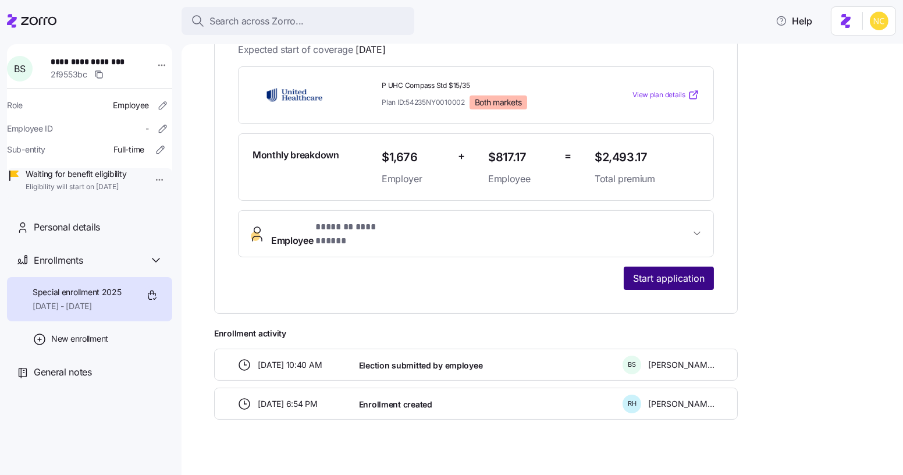
click at [657, 271] on span "Start application" at bounding box center [669, 278] width 72 height 14
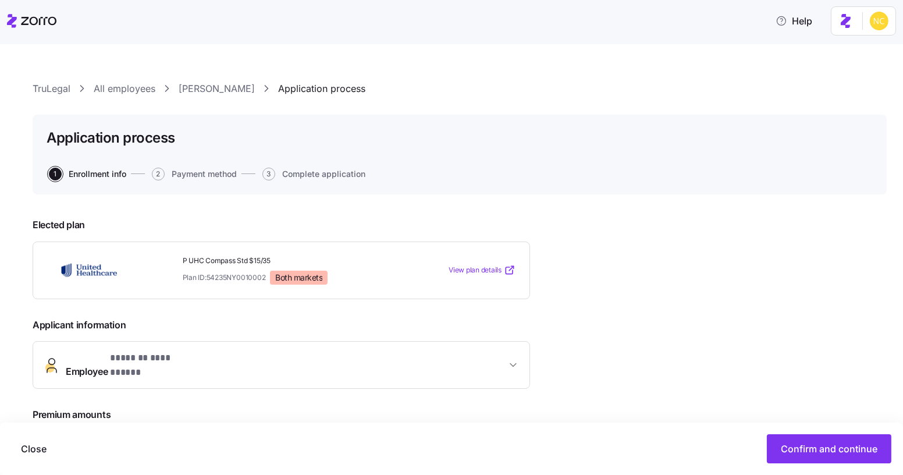
scroll to position [177, 0]
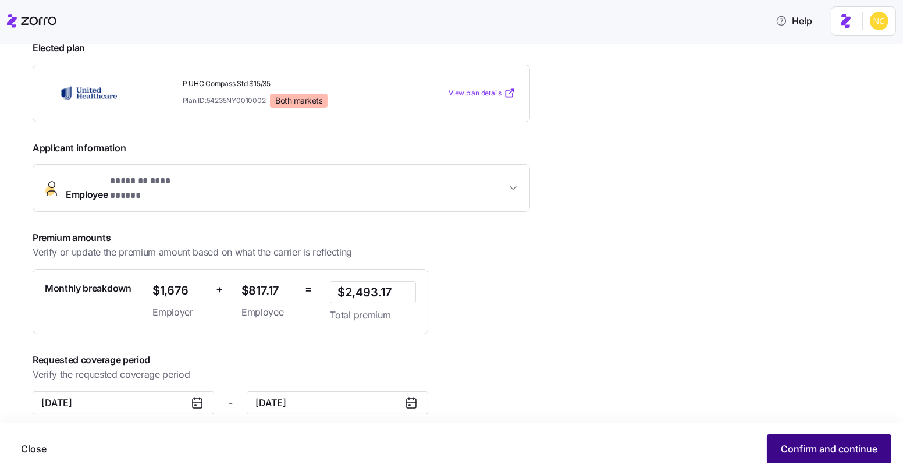
click at [789, 450] on span "Confirm and continue" at bounding box center [828, 448] width 97 height 14
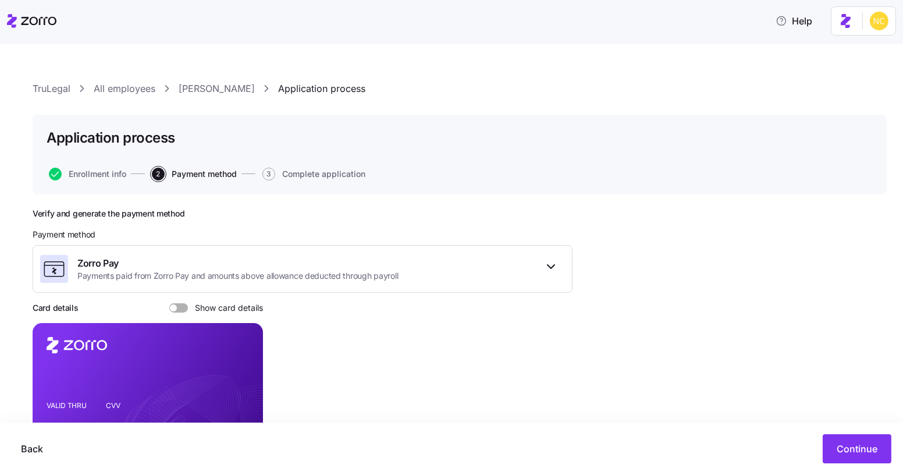
scroll to position [99, 0]
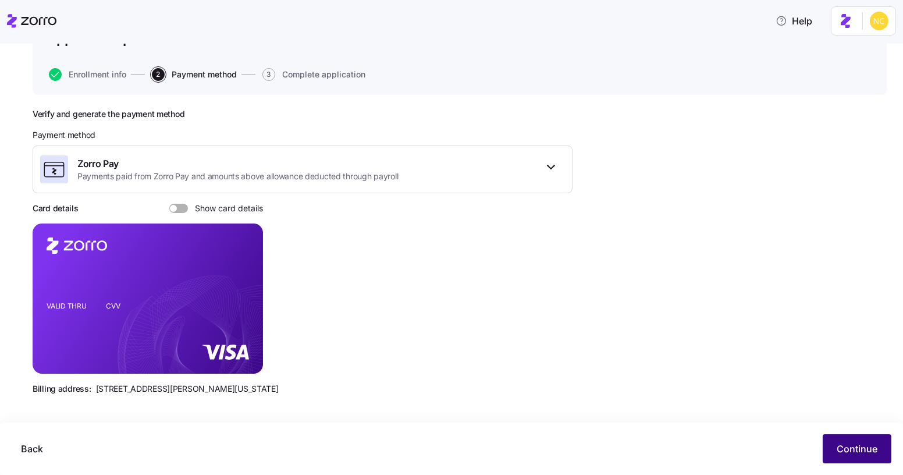
click at [849, 448] on span "Continue" at bounding box center [856, 448] width 41 height 14
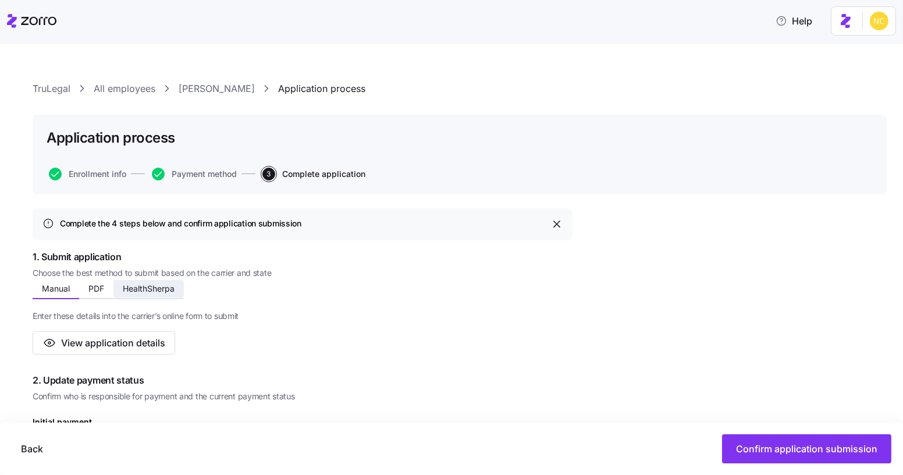
click at [166, 295] on button "HealthSherpa" at bounding box center [148, 288] width 70 height 17
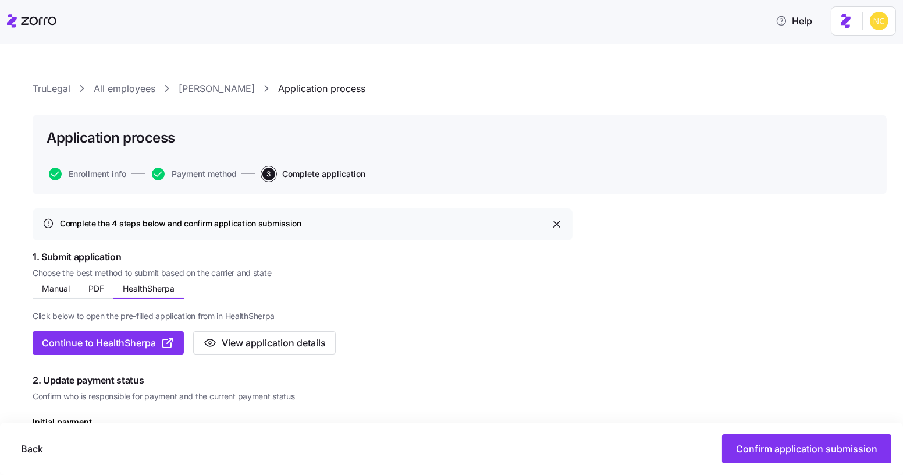
click at [151, 323] on div "Click below to open the pre-filled application from in HealthSherpa Continue to…" at bounding box center [303, 326] width 540 height 55
click at [149, 342] on span "Continue to HealthSherpa" at bounding box center [99, 343] width 114 height 14
click at [165, 336] on icon "button" at bounding box center [168, 343] width 14 height 14
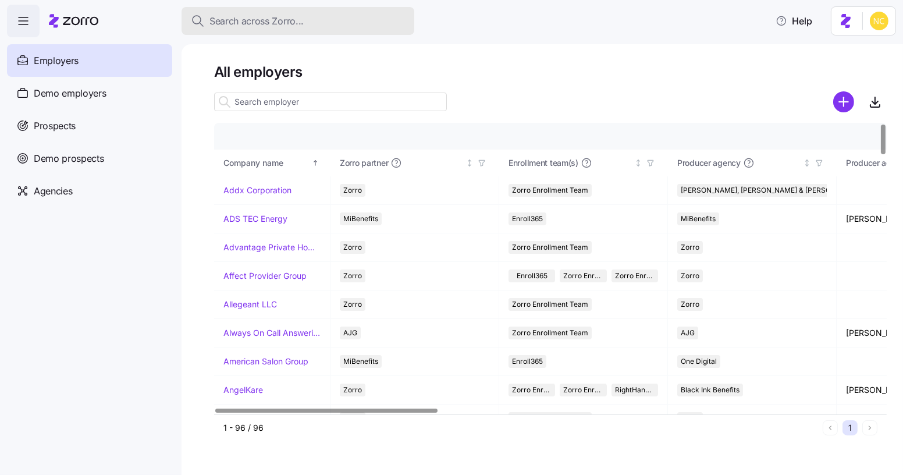
click at [300, 25] on span "Search across Zorro..." at bounding box center [256, 21] width 94 height 15
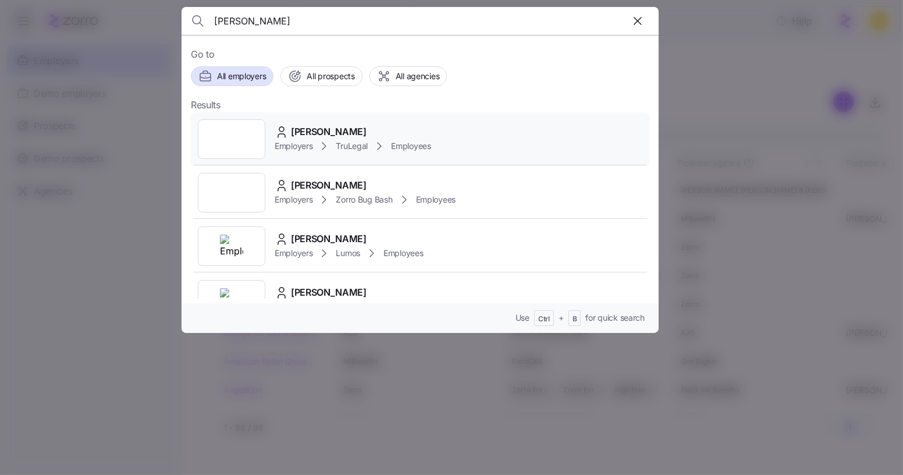
type input "[PERSON_NAME]"
click at [345, 128] on span "[PERSON_NAME]" at bounding box center [329, 131] width 76 height 15
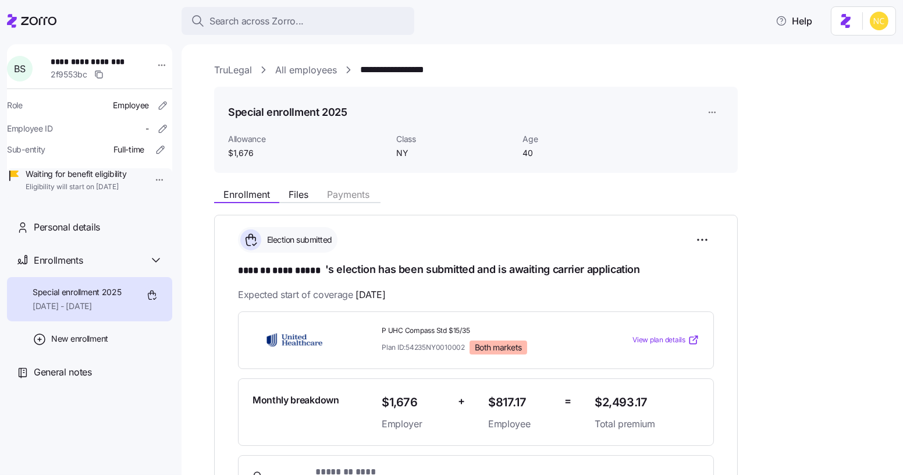
scroll to position [245, 0]
